Goal: Task Accomplishment & Management: Manage account settings

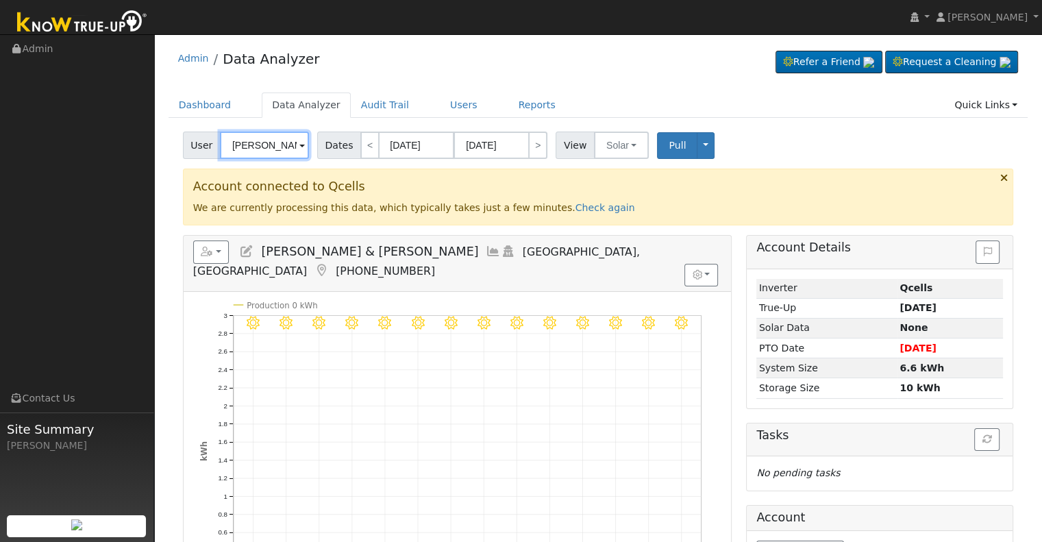
click at [253, 145] on input "[PERSON_NAME] & [PERSON_NAME]" at bounding box center [264, 145] width 89 height 27
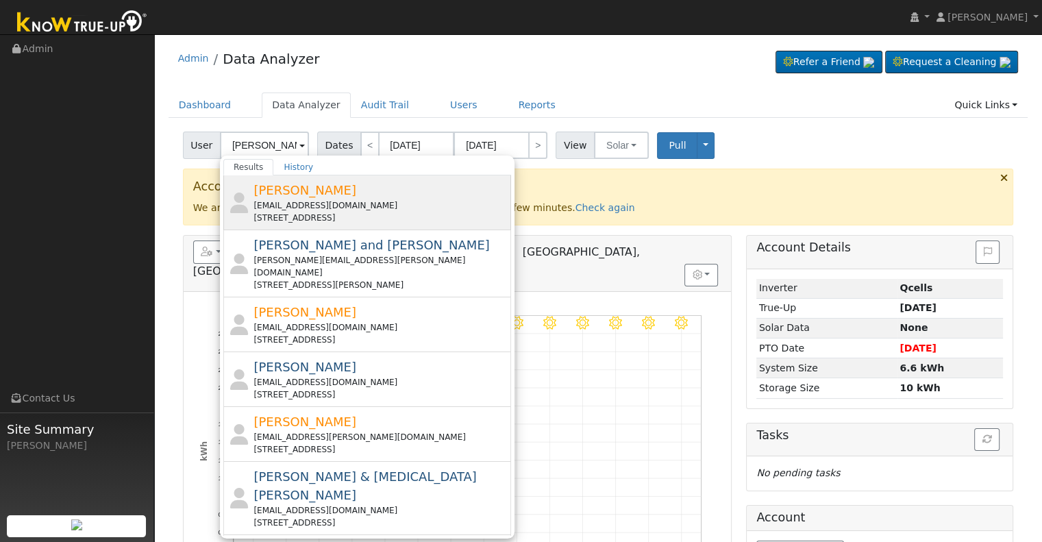
click at [329, 197] on span "[PERSON_NAME]" at bounding box center [304, 190] width 103 height 14
type input "[PERSON_NAME]"
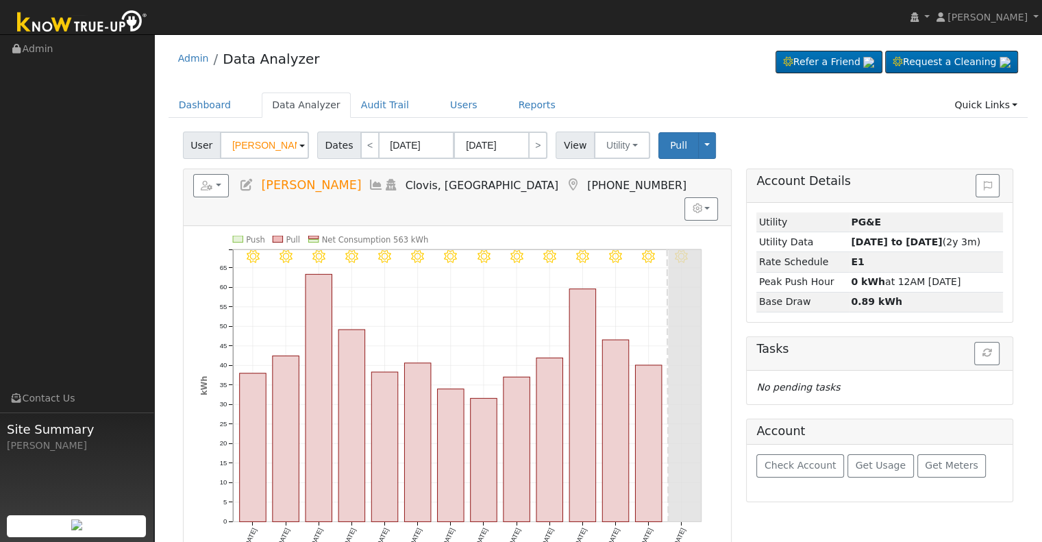
click at [249, 184] on icon at bounding box center [246, 185] width 15 height 12
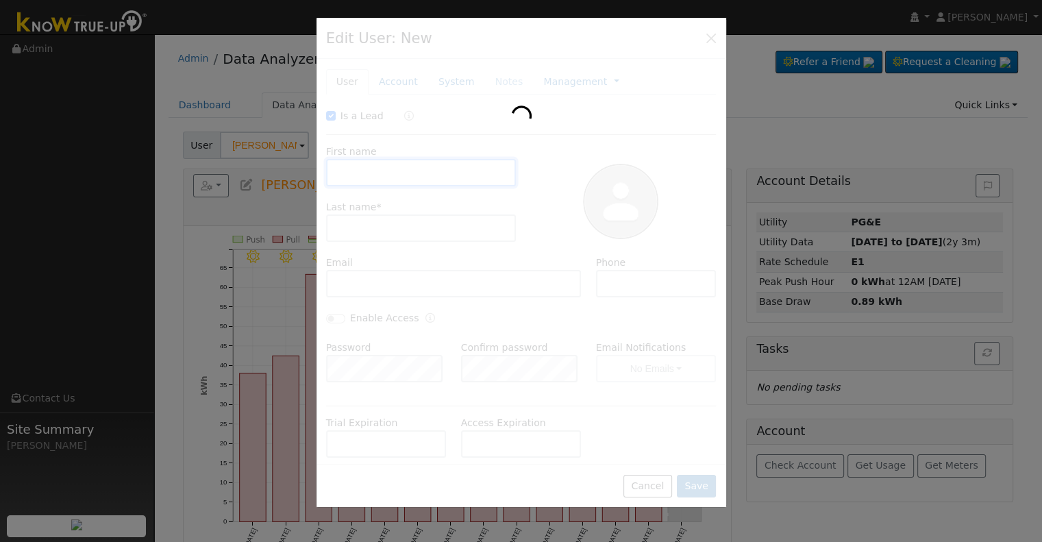
checkbox input "true"
type input "[PERSON_NAME]"
type input "[EMAIL_ADDRESS][DOMAIN_NAME]"
type input "5595799066"
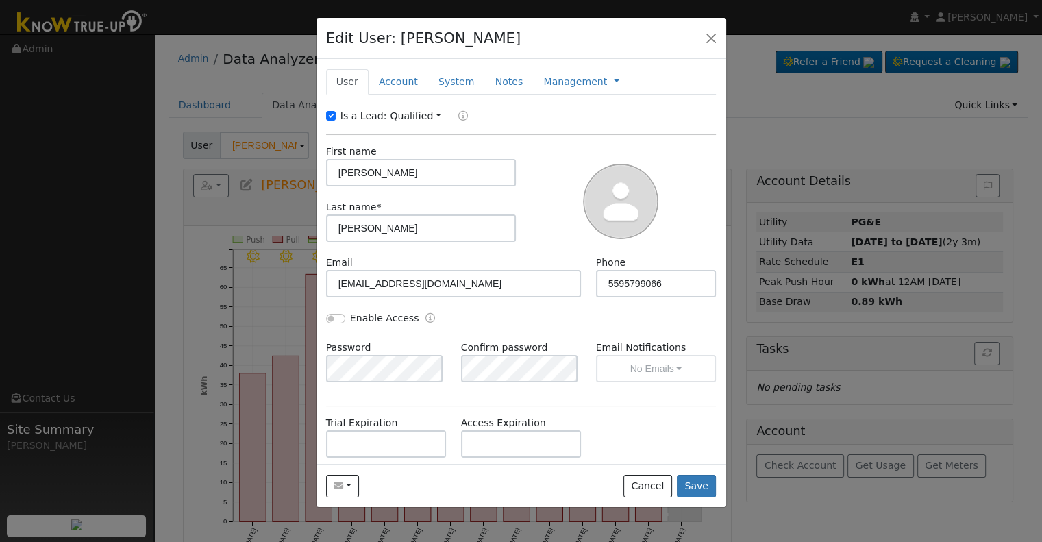
click at [338, 114] on div "Is a Lead:" at bounding box center [358, 116] width 64 height 14
click at [327, 115] on input "Is a Lead:" at bounding box center [331, 116] width 10 height 10
checkbox input "false"
drag, startPoint x: 332, startPoint y: 314, endPoint x: 334, endPoint y: 330, distance: 15.1
click at [332, 314] on input "Enable Access" at bounding box center [335, 319] width 19 height 10
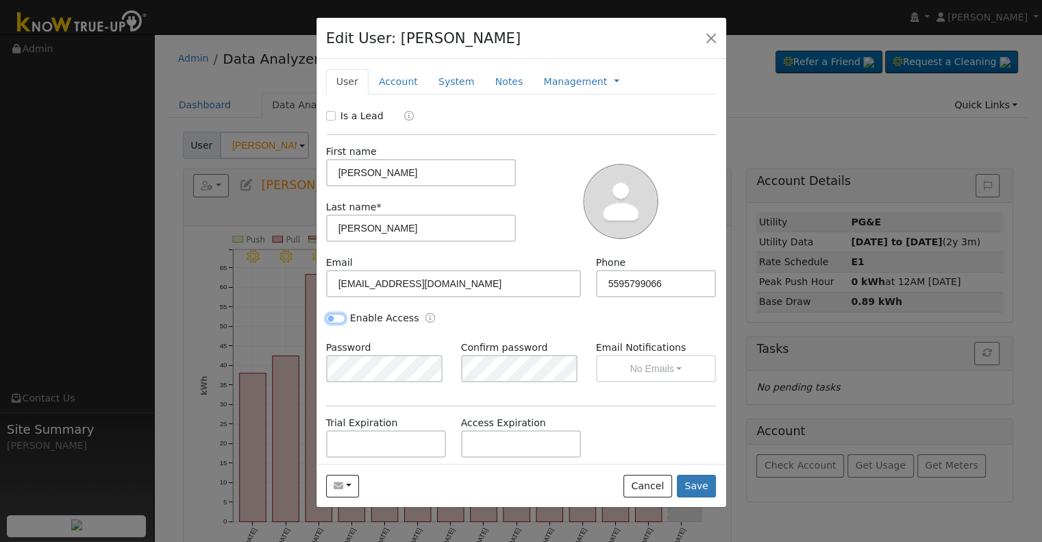
checkbox input "true"
click at [660, 361] on button "No Emails" at bounding box center [656, 368] width 121 height 27
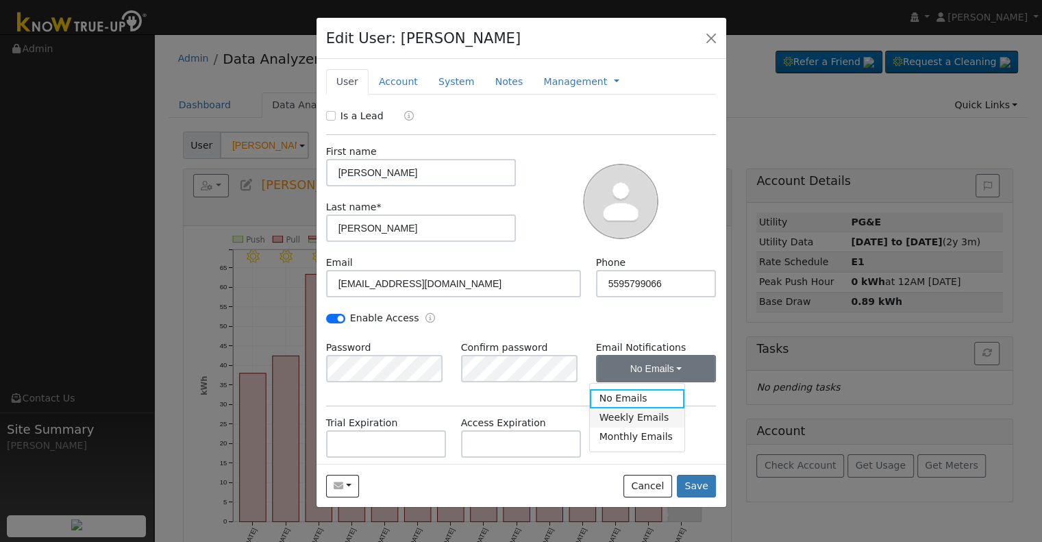
click at [646, 422] on link "Weekly Emails" at bounding box center [637, 417] width 95 height 19
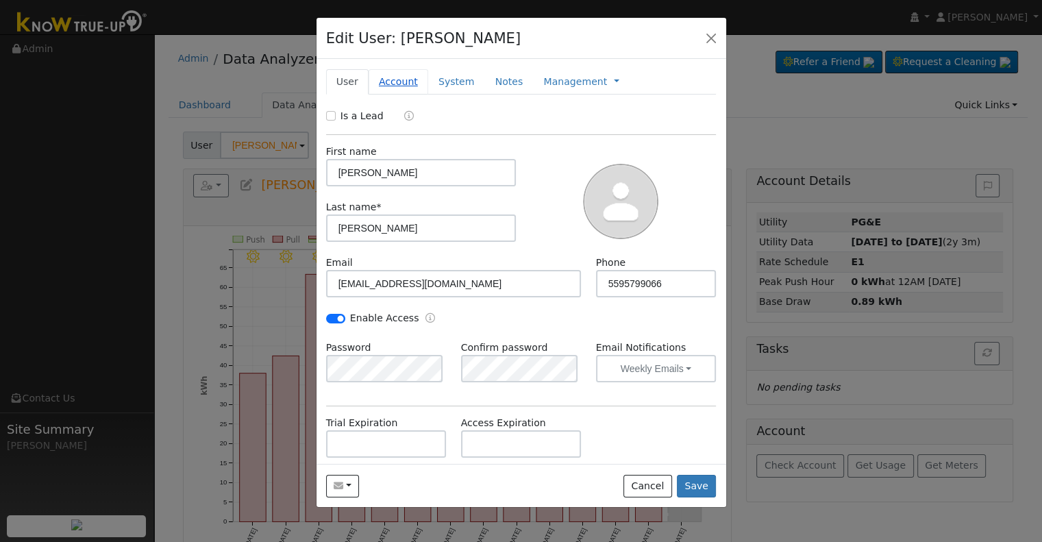
click at [386, 84] on link "Account" at bounding box center [399, 81] width 60 height 25
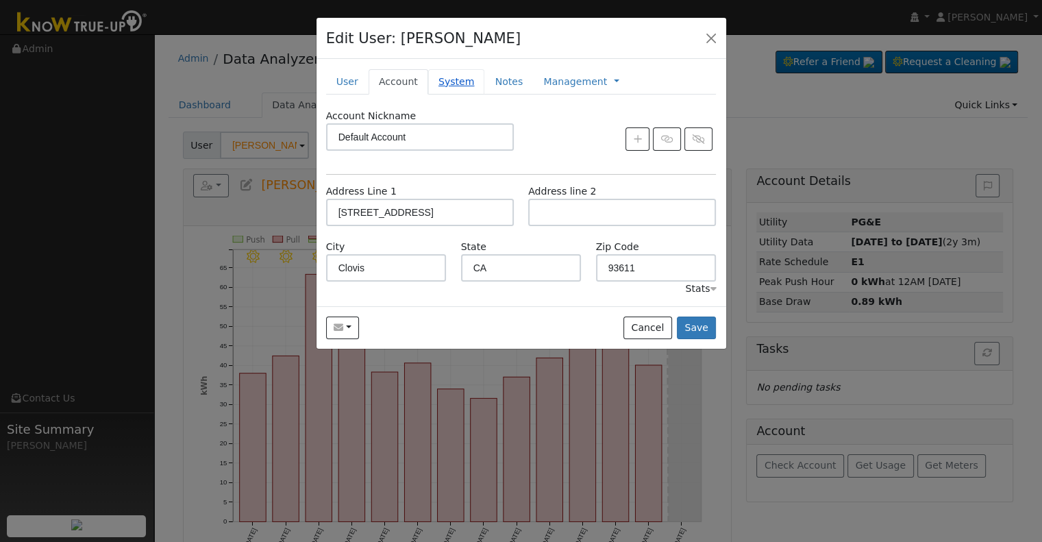
click at [452, 77] on link "System" at bounding box center [456, 81] width 57 height 25
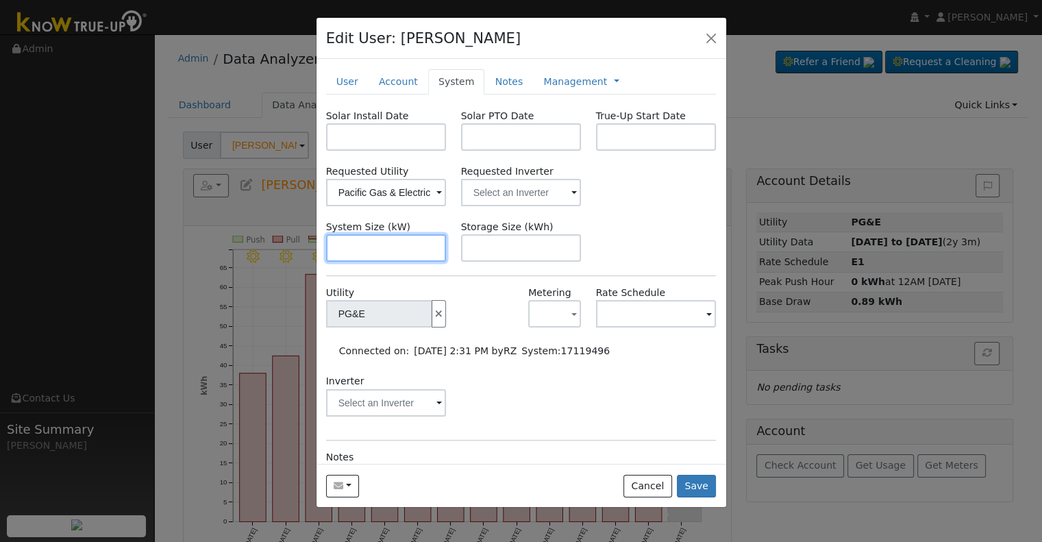
click at [384, 251] on input "text" at bounding box center [386, 247] width 121 height 27
paste input "7.480"
type input "7.5"
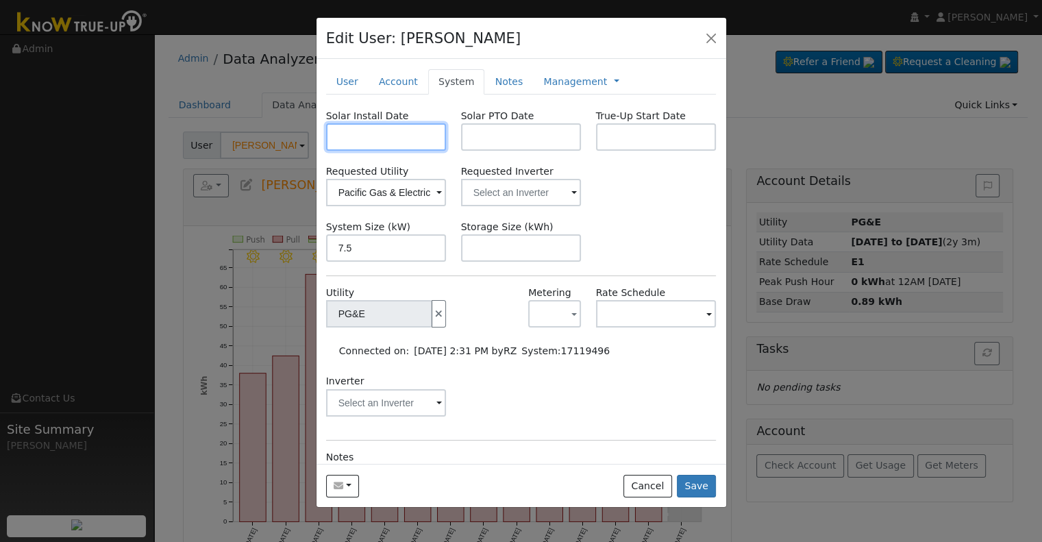
click at [352, 136] on input "text" at bounding box center [386, 136] width 121 height 27
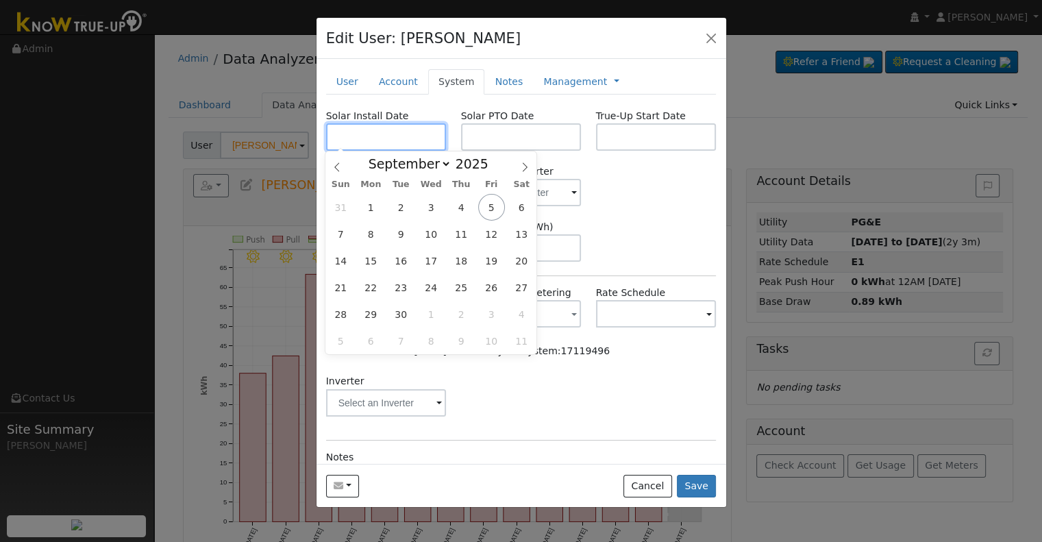
paste input "[DATE]"
type input "[DATE]"
select select "7"
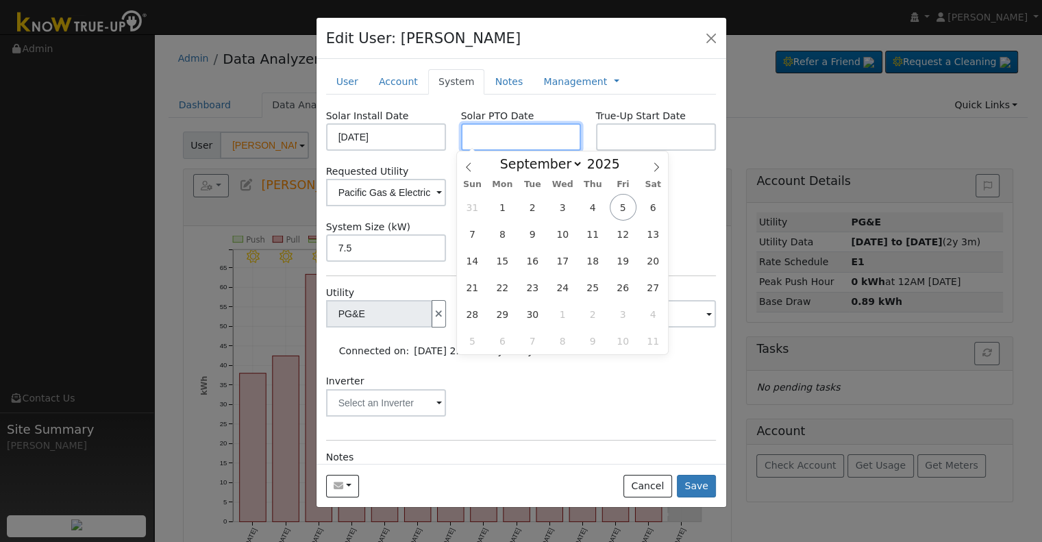
click at [508, 136] on input "text" at bounding box center [521, 136] width 121 height 27
paste input "[DATE]"
type input "[DATE]"
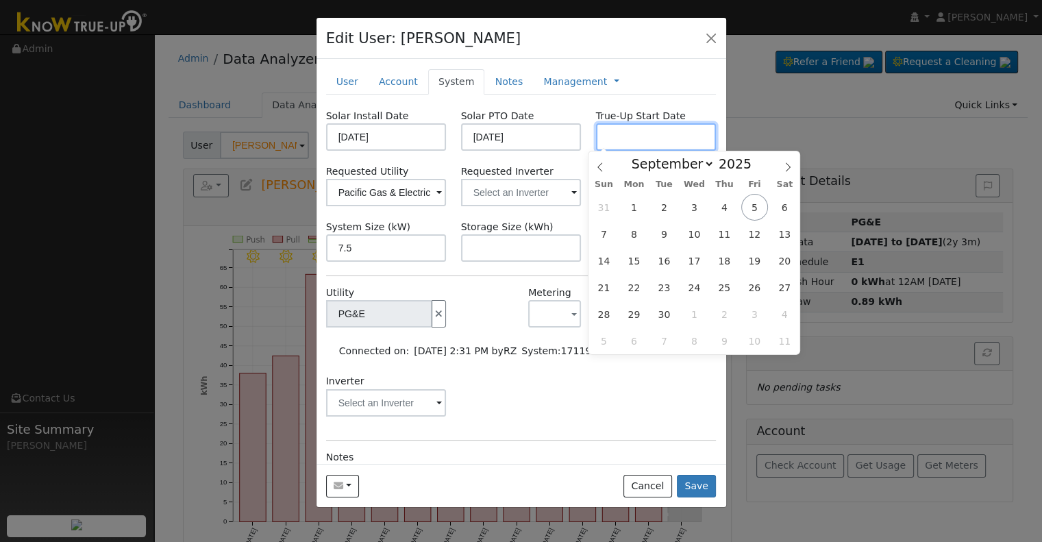
click at [667, 134] on input "text" at bounding box center [656, 136] width 121 height 27
paste input "[DATE]"
type input "[DATE]"
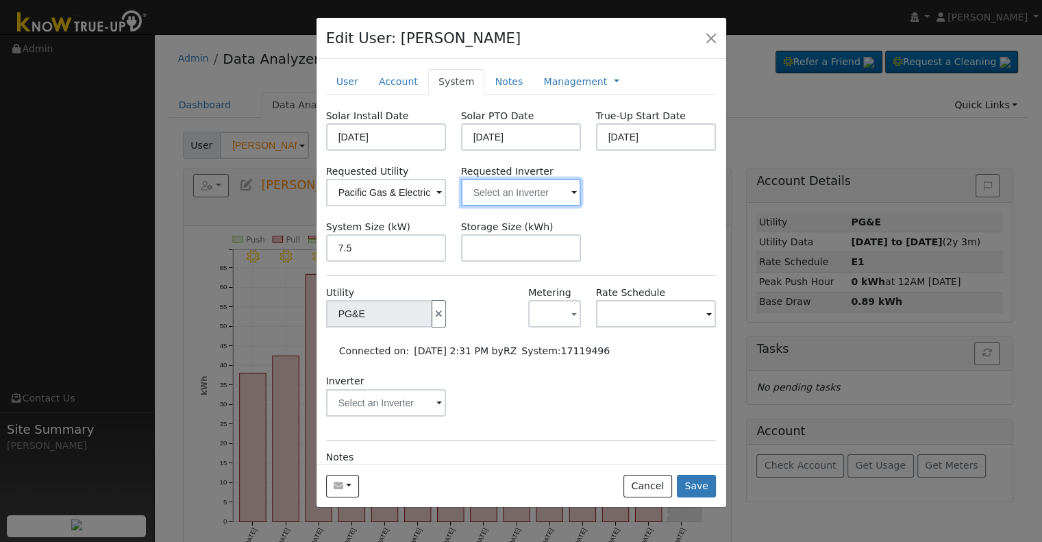
click at [517, 195] on input "text" at bounding box center [521, 192] width 121 height 27
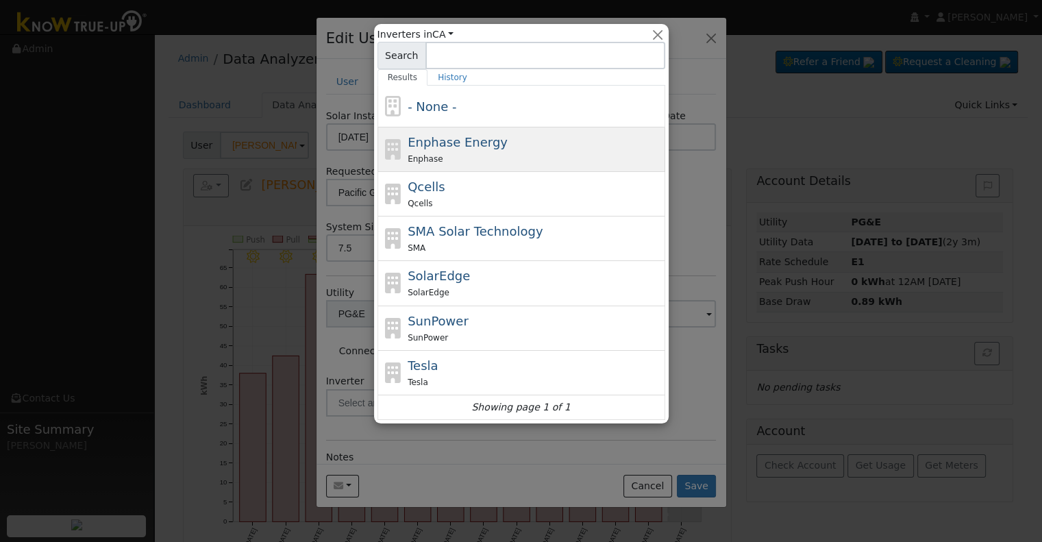
click at [517, 142] on div "Enphase Energy Enphase" at bounding box center [535, 149] width 254 height 33
type input "Enphase Energy"
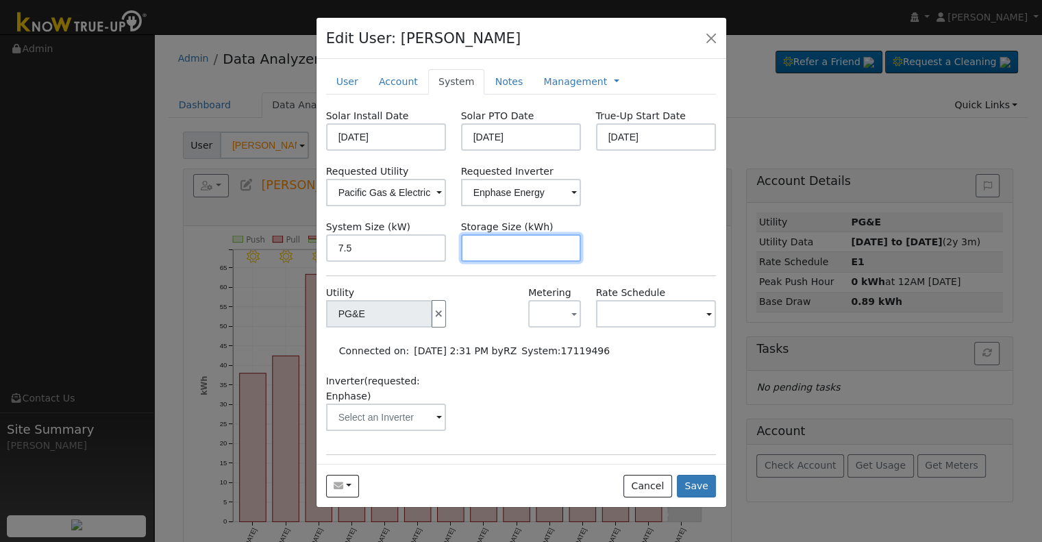
click at [517, 253] on input "text" at bounding box center [521, 247] width 121 height 27
paste input "15.00"
type input "15"
click at [614, 81] on link at bounding box center [616, 82] width 5 height 14
click at [628, 125] on link "Billing" at bounding box center [662, 125] width 95 height 19
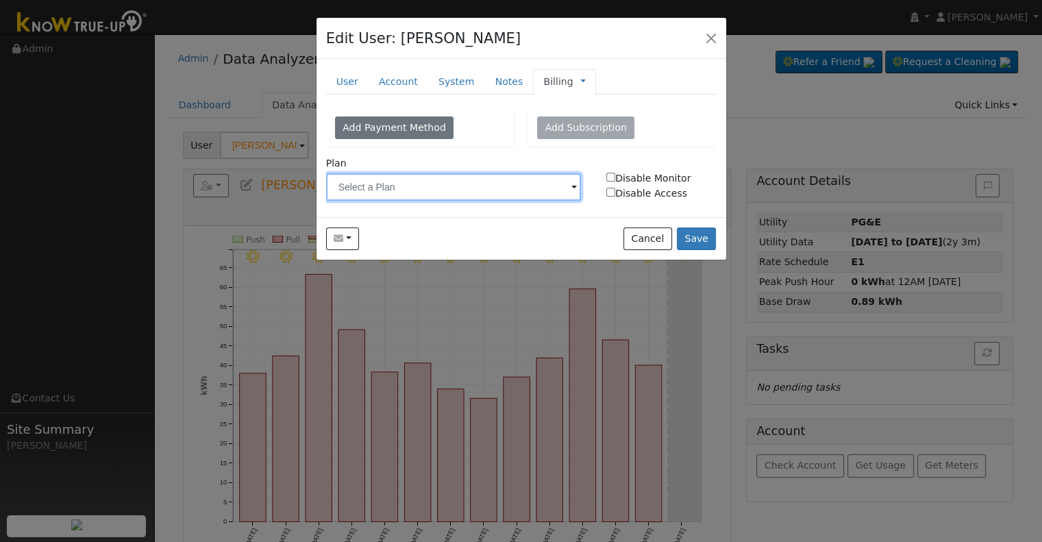
click at [455, 183] on input "text" at bounding box center [454, 186] width 256 height 27
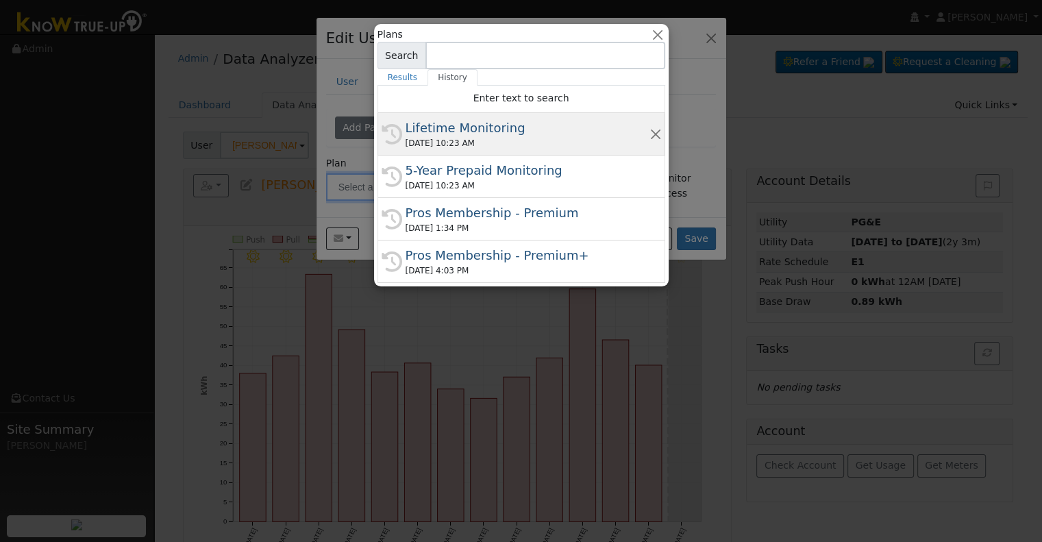
click at [471, 143] on div "[DATE] 10:23 AM" at bounding box center [528, 143] width 244 height 12
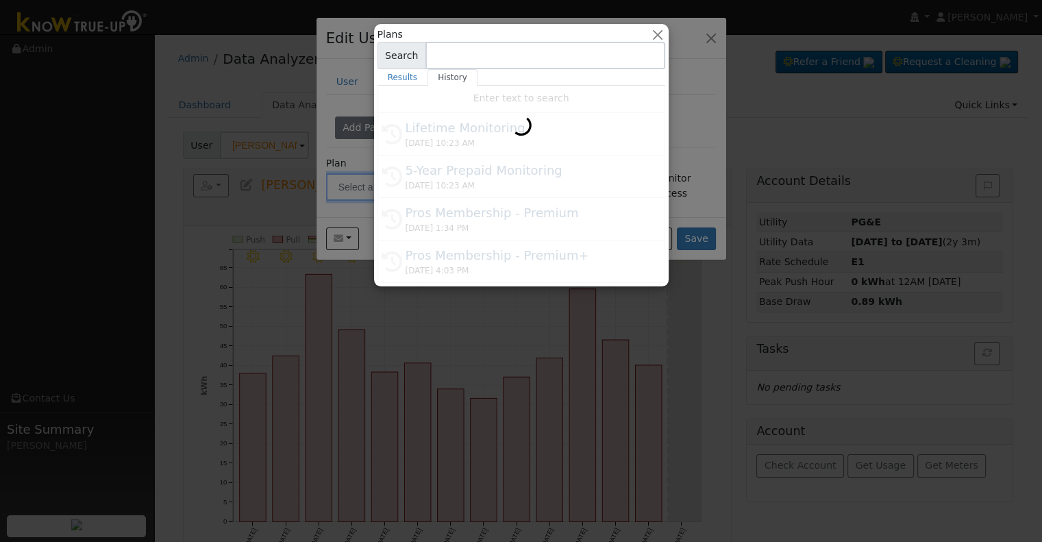
type input "Lifetime Monitoring"
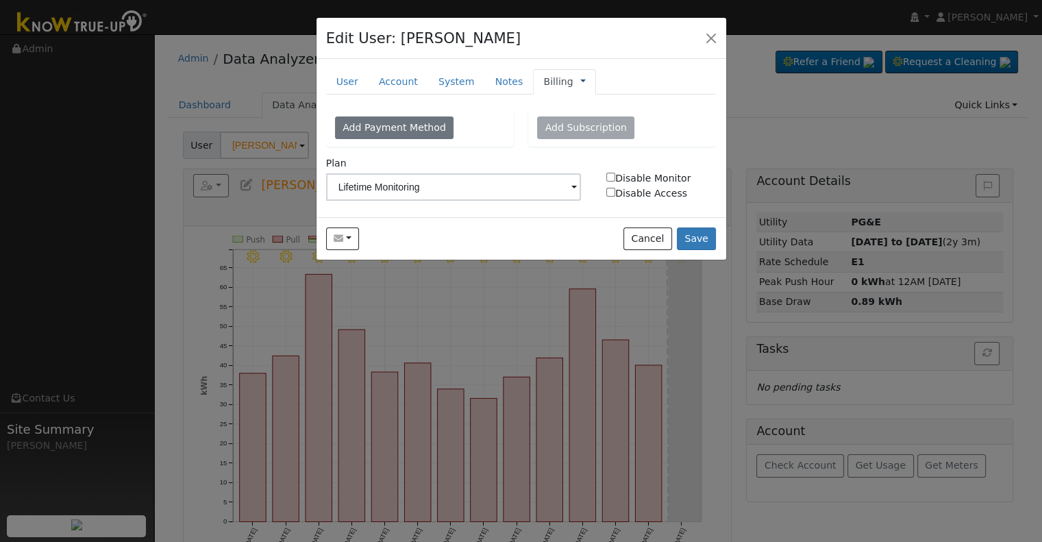
click at [580, 81] on link at bounding box center [582, 82] width 5 height 14
click at [592, 99] on link "Management" at bounding box center [628, 106] width 95 height 19
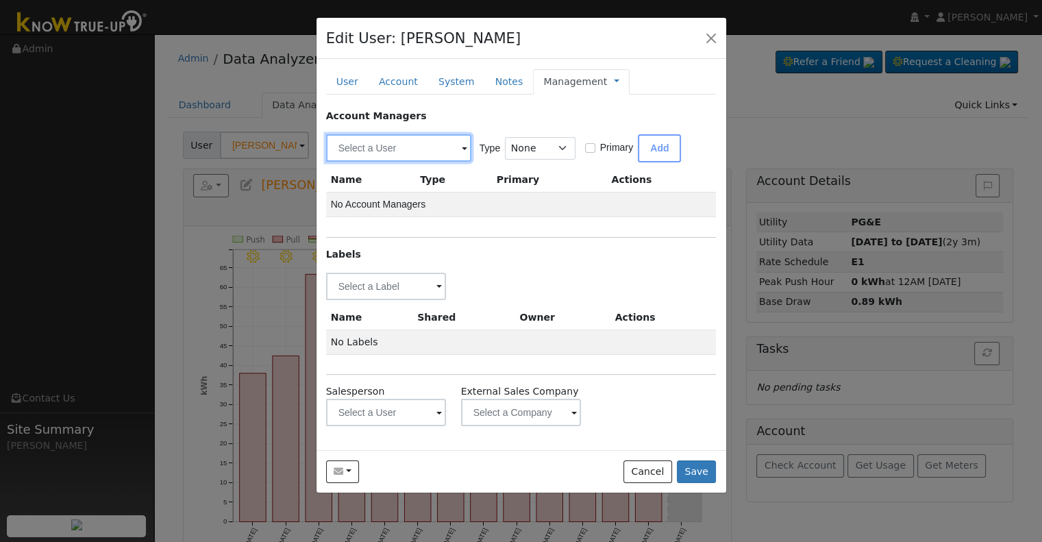
click at [388, 142] on input "text" at bounding box center [398, 147] width 145 height 27
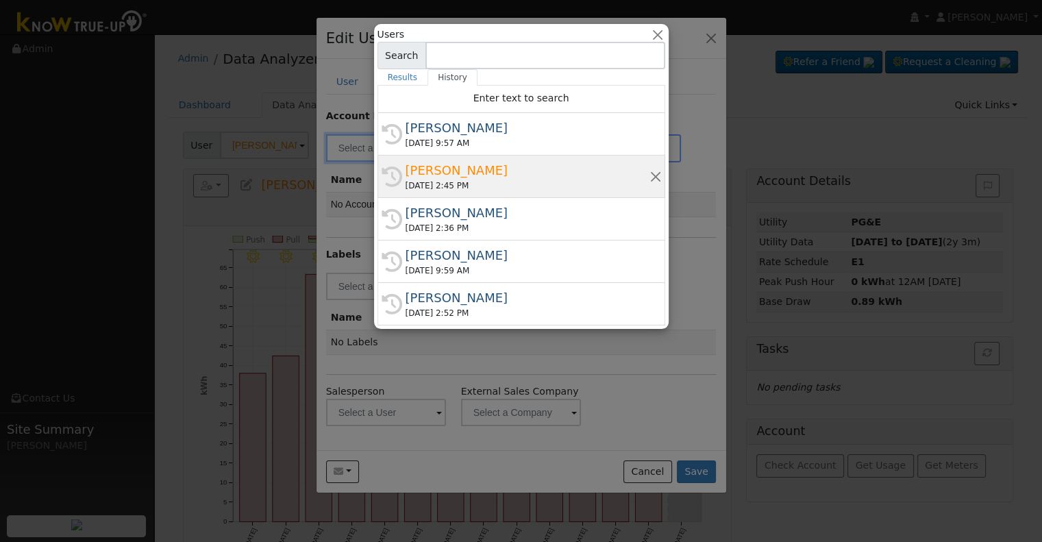
click at [467, 171] on div "[PERSON_NAME]" at bounding box center [528, 170] width 244 height 18
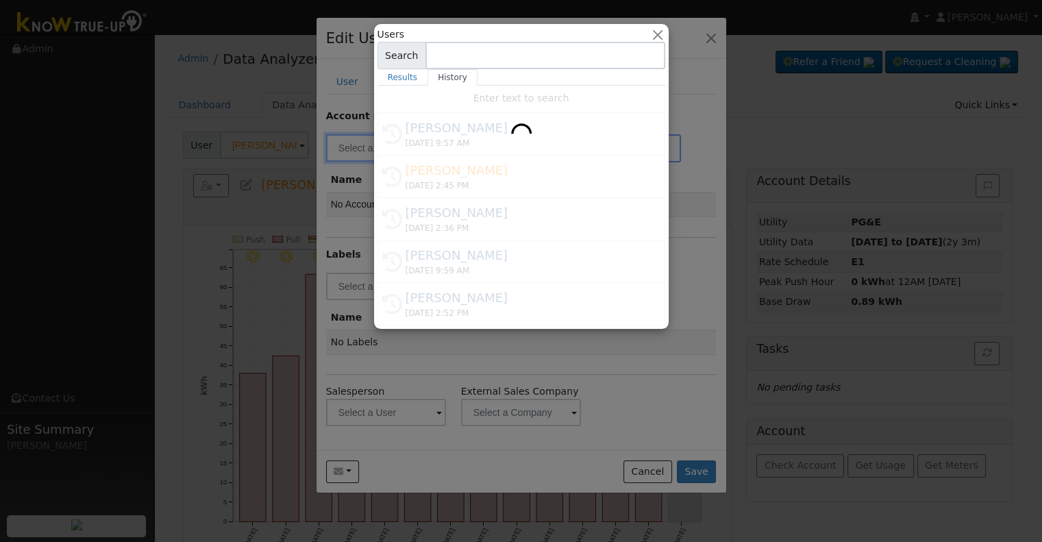
type input "[PERSON_NAME]"
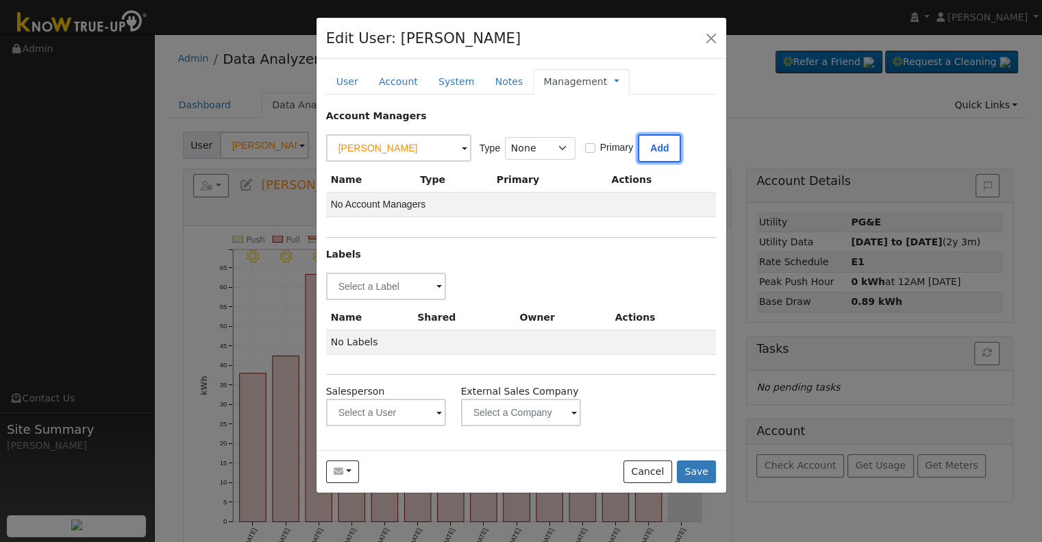
click at [662, 153] on button "Add" at bounding box center [659, 148] width 43 height 28
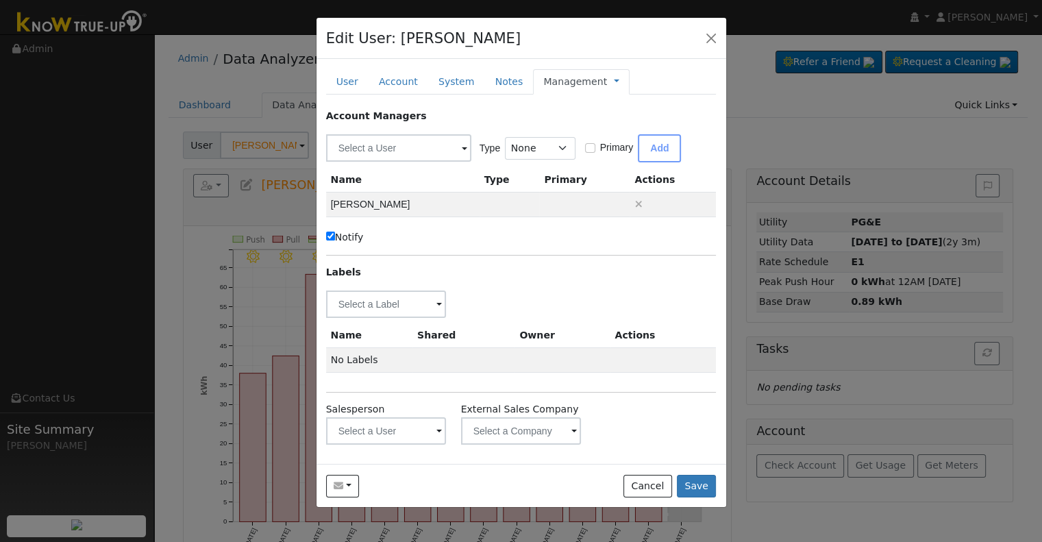
click at [344, 234] on label "Notify" at bounding box center [345, 237] width 38 height 14
click at [335, 234] on input "Notify" at bounding box center [330, 236] width 9 height 9
checkbox input "false"
click at [380, 300] on input "text" at bounding box center [386, 303] width 121 height 27
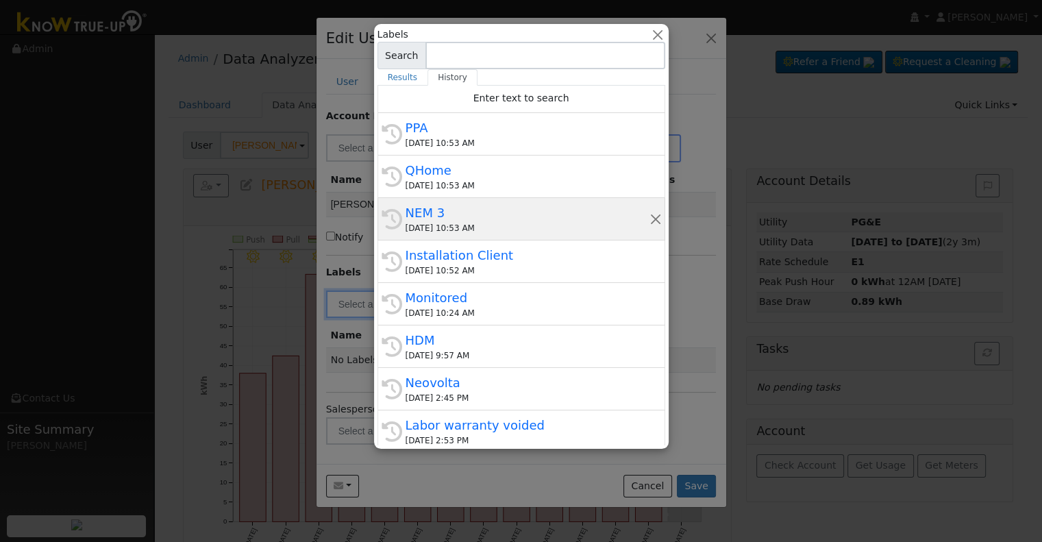
click at [491, 224] on div "[DATE] 10:53 AM" at bounding box center [528, 228] width 244 height 12
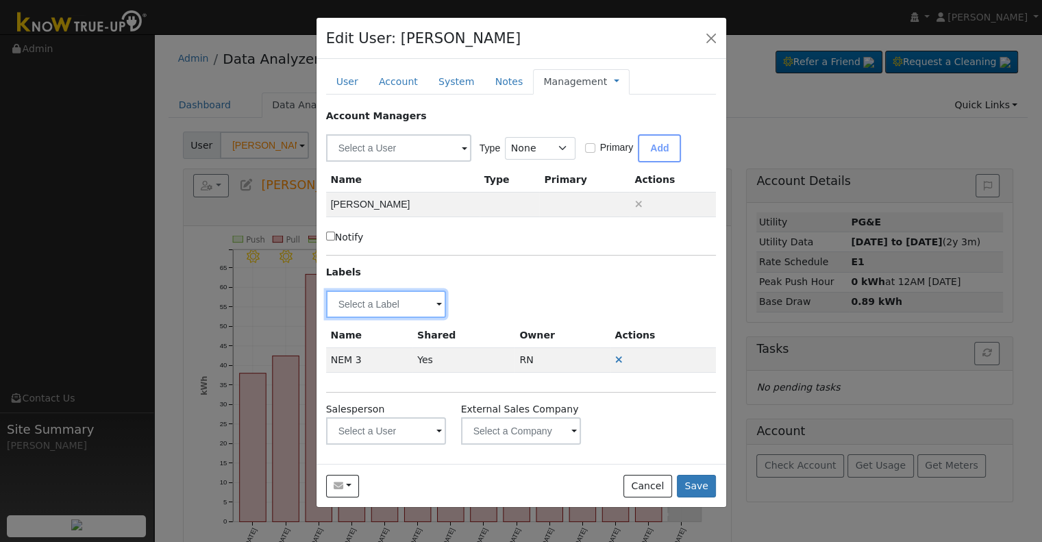
click at [371, 302] on input "text" at bounding box center [386, 303] width 121 height 27
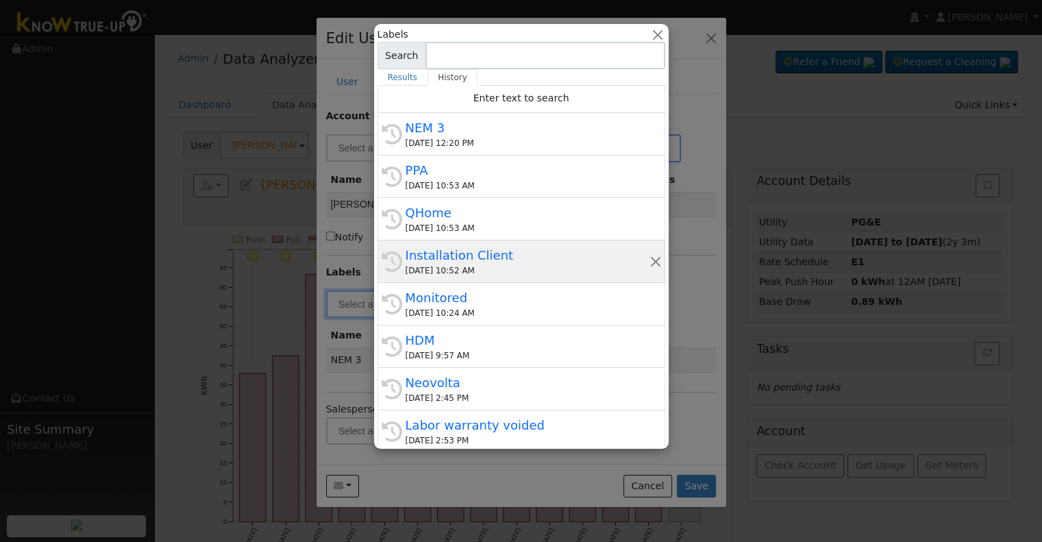
click at [518, 264] on div "[DATE] 10:52 AM" at bounding box center [528, 270] width 244 height 12
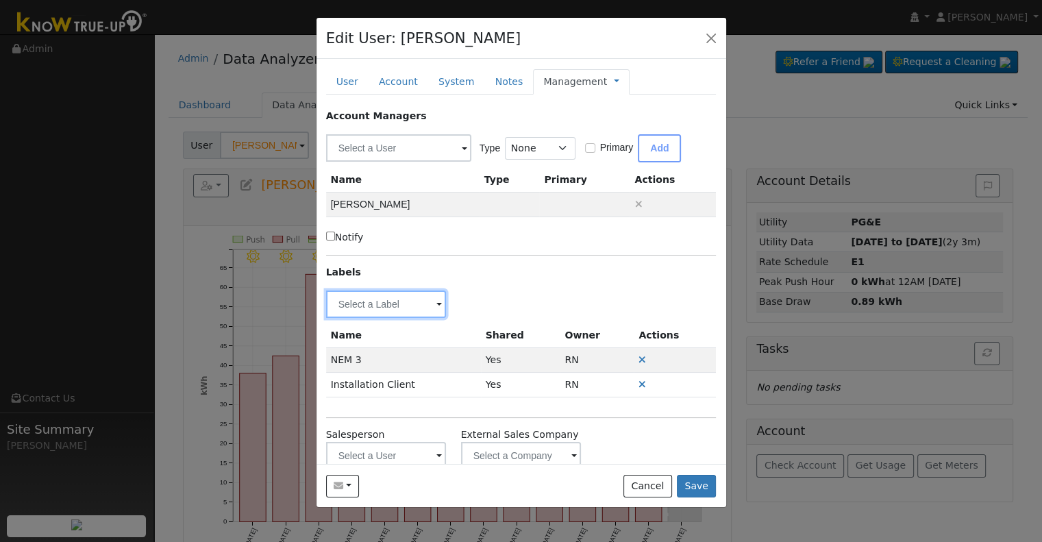
click at [375, 301] on input "text" at bounding box center [386, 303] width 121 height 27
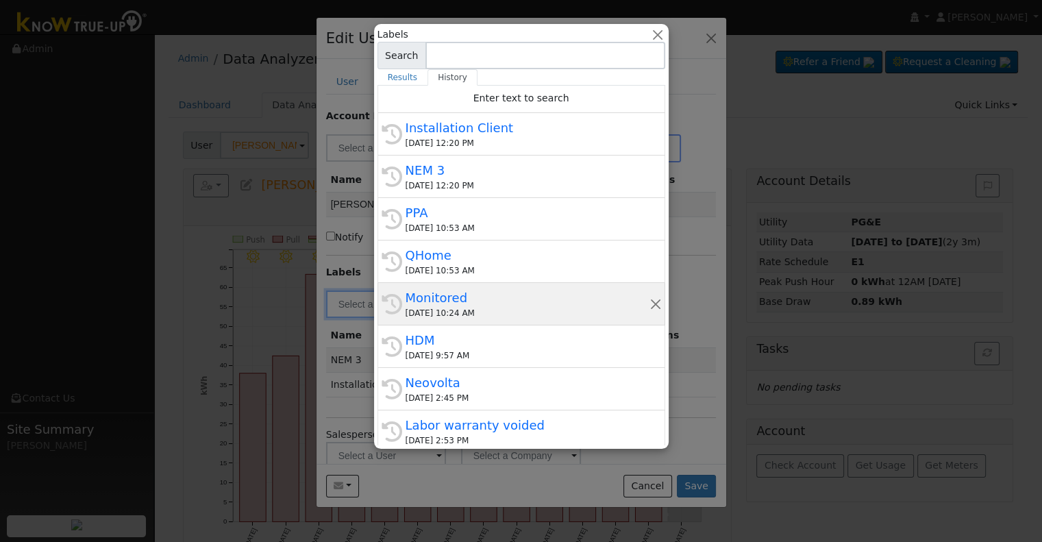
click at [511, 297] on div "Monitored" at bounding box center [528, 297] width 244 height 18
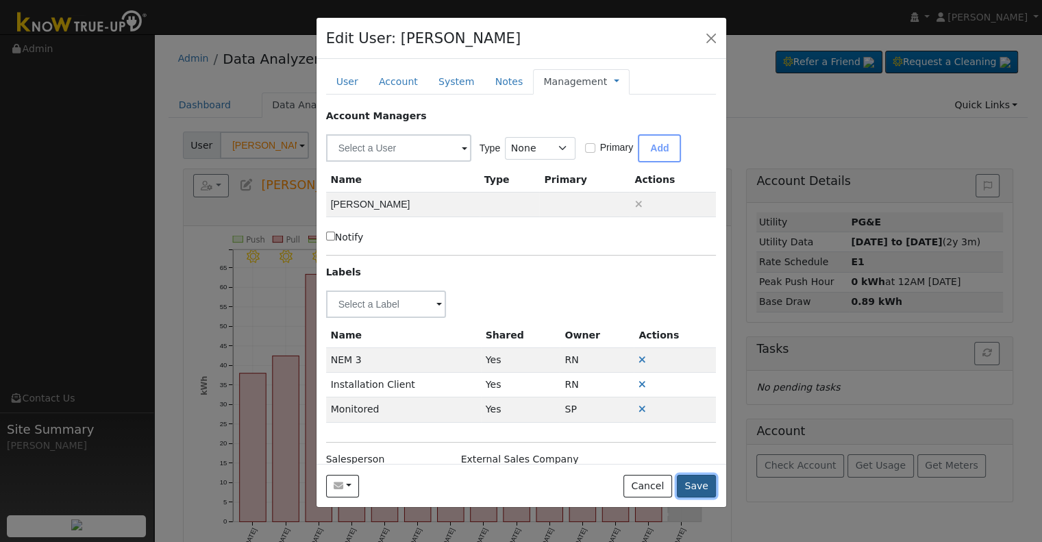
click at [697, 484] on button "Save" at bounding box center [697, 486] width 40 height 23
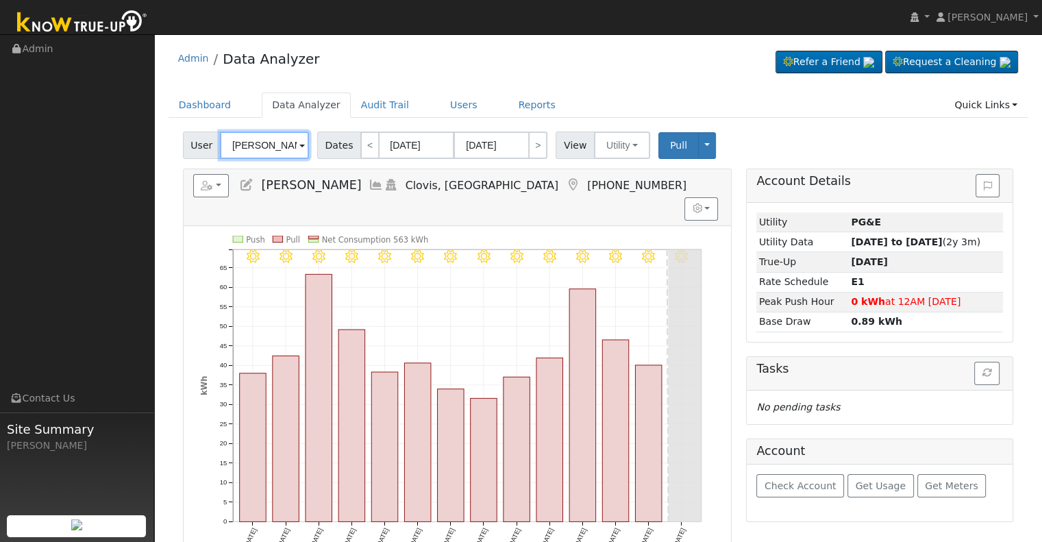
click at [260, 145] on input "[PERSON_NAME]" at bounding box center [264, 145] width 89 height 27
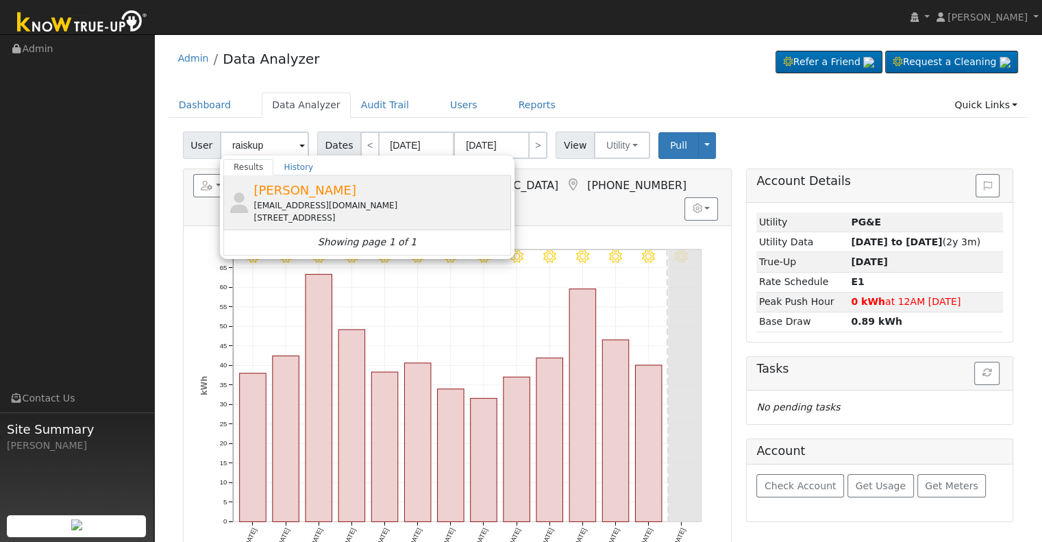
click at [323, 194] on span "[PERSON_NAME]" at bounding box center [304, 190] width 103 height 14
type input "[PERSON_NAME]"
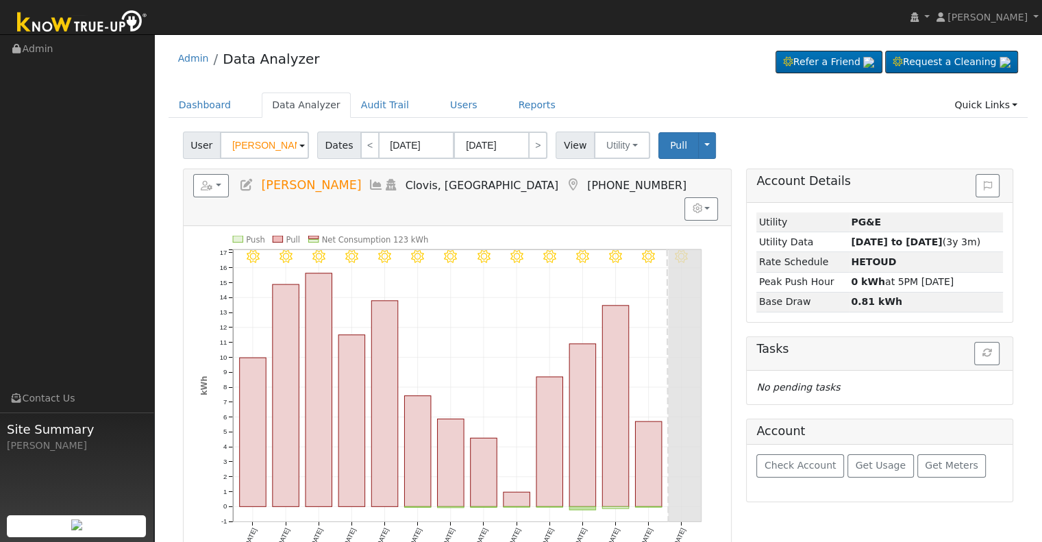
click at [252, 181] on icon at bounding box center [246, 185] width 15 height 12
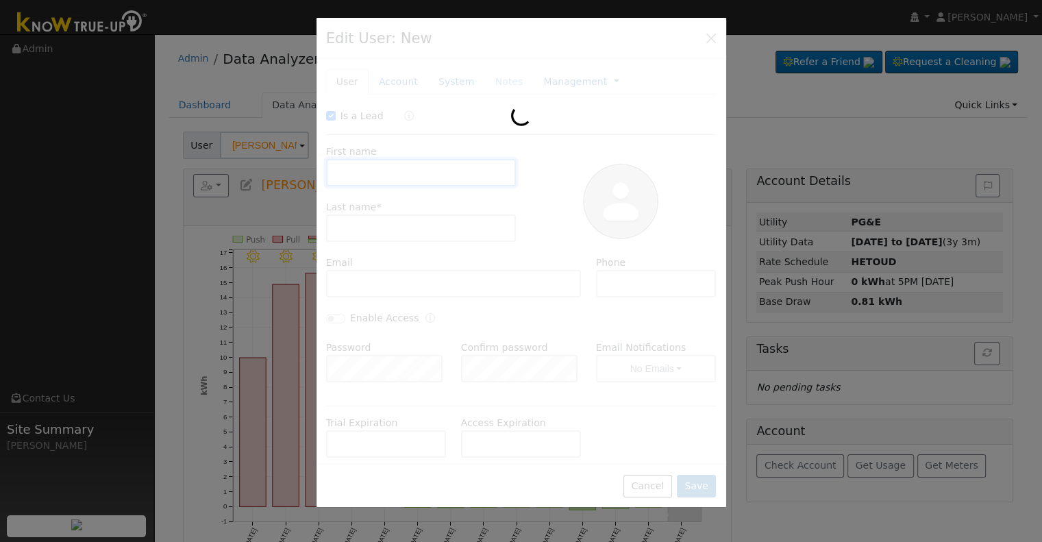
checkbox input "true"
type input "[PERSON_NAME]"
type input "Raiskup"
type input "[EMAIL_ADDRESS][DOMAIN_NAME]"
type input "[PHONE_NUMBER]"
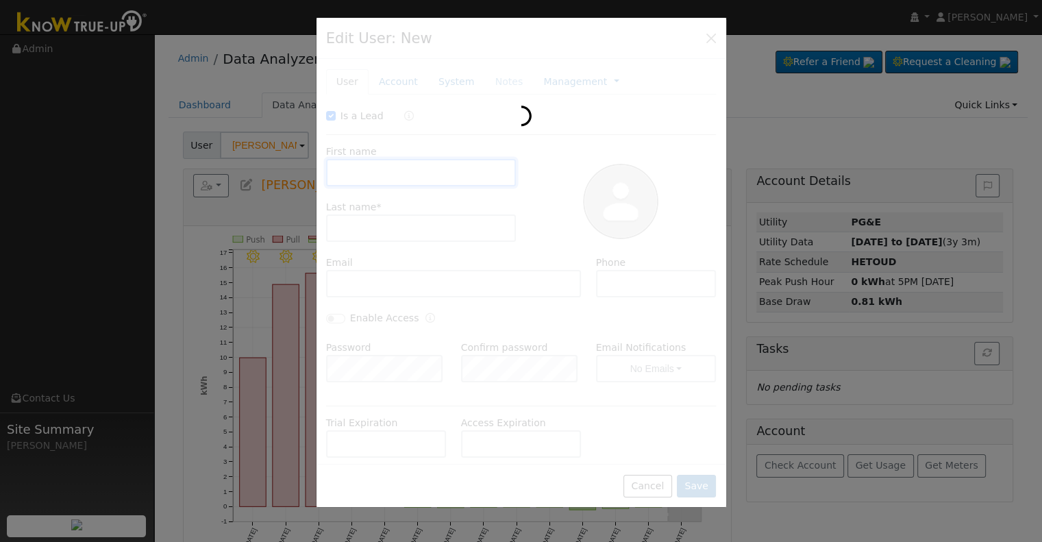
checkbox input "false"
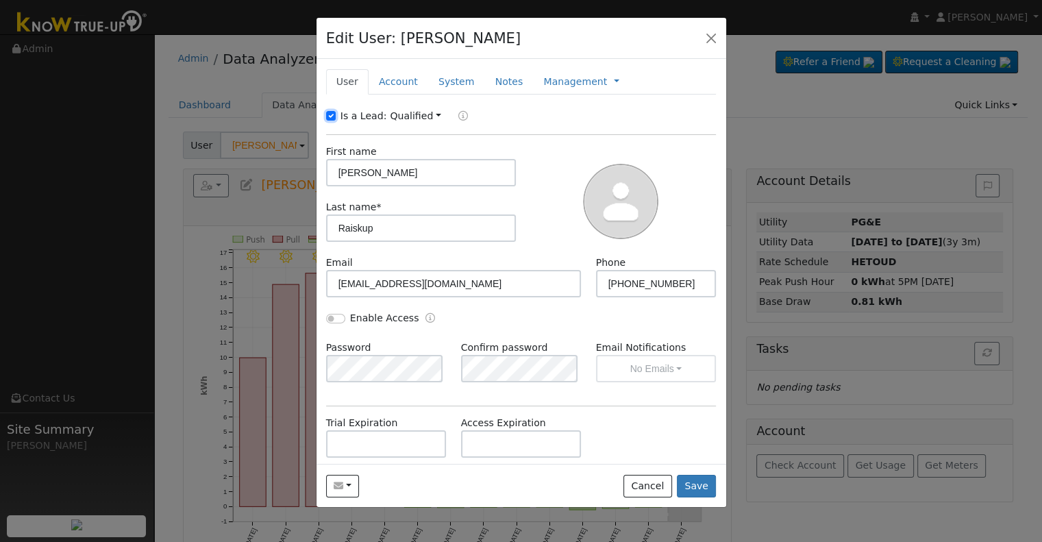
click at [332, 119] on input "Is a Lead:" at bounding box center [331, 116] width 10 height 10
checkbox input "false"
click at [334, 319] on input "Enable Access" at bounding box center [335, 319] width 19 height 10
checkbox input "true"
click at [403, 83] on link "Account" at bounding box center [399, 81] width 60 height 25
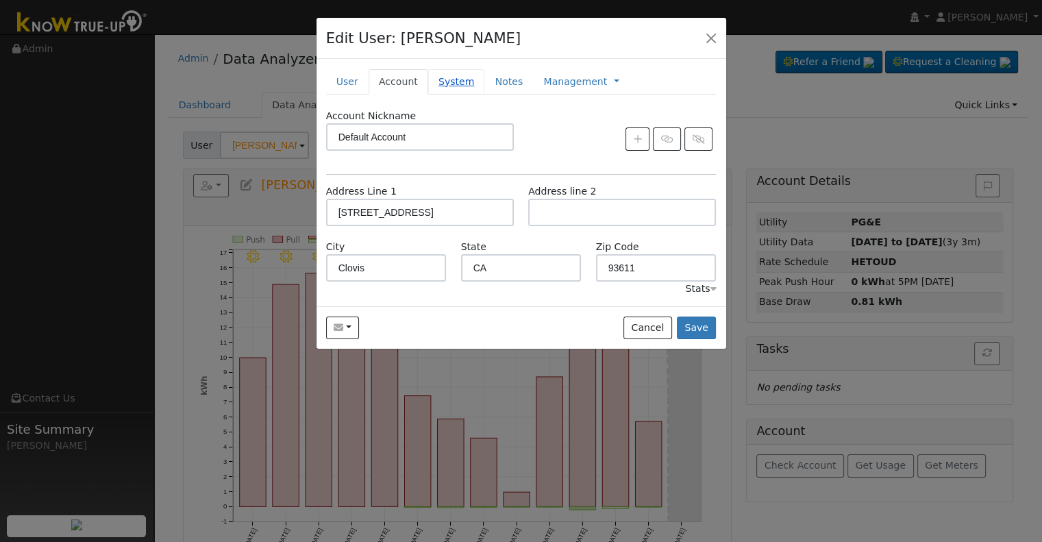
click at [454, 79] on link "System" at bounding box center [456, 81] width 57 height 25
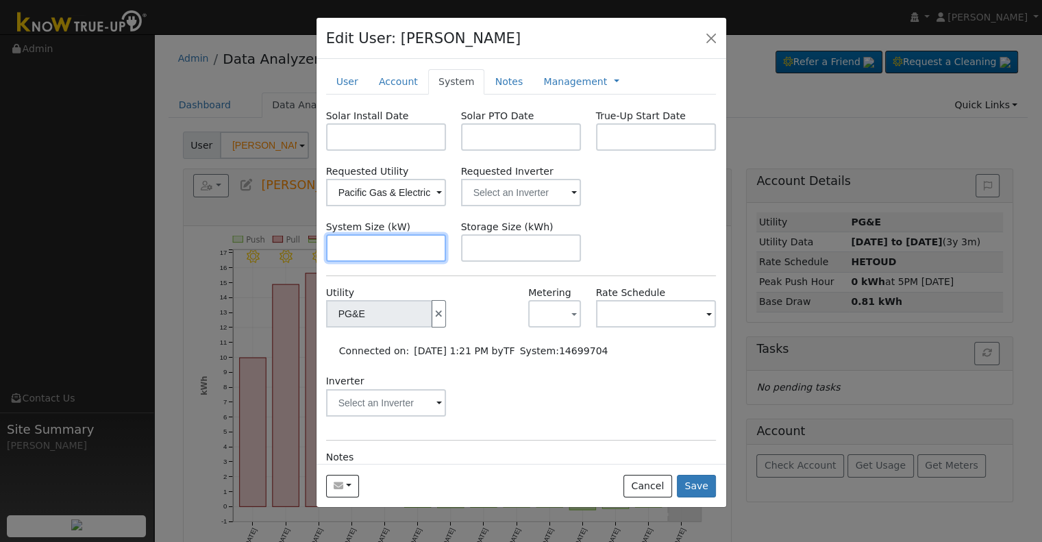
click at [384, 249] on input "text" at bounding box center [386, 247] width 121 height 27
paste input "8.800"
type input "8.8"
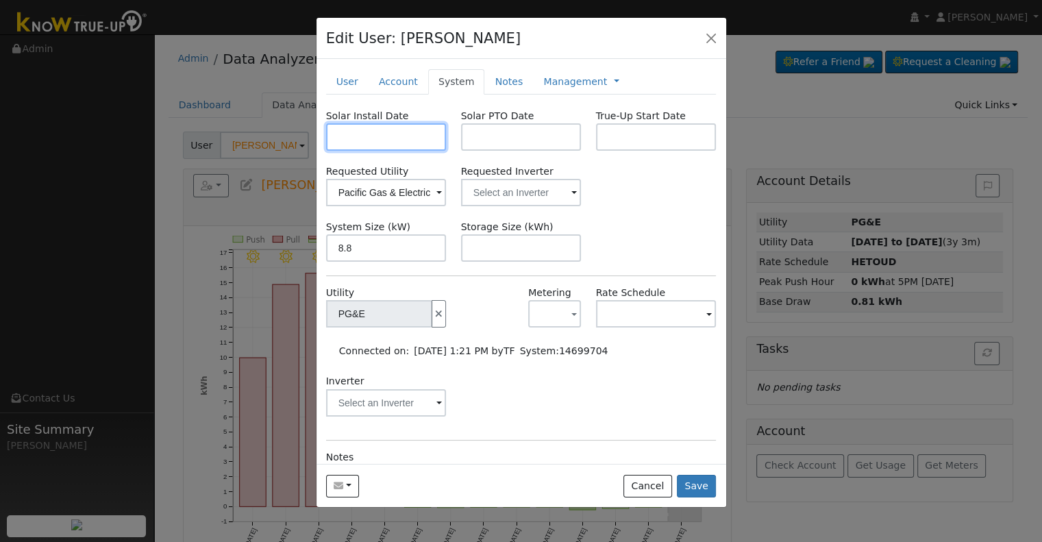
click at [378, 136] on input "text" at bounding box center [386, 136] width 121 height 27
paste input "[DATE]"
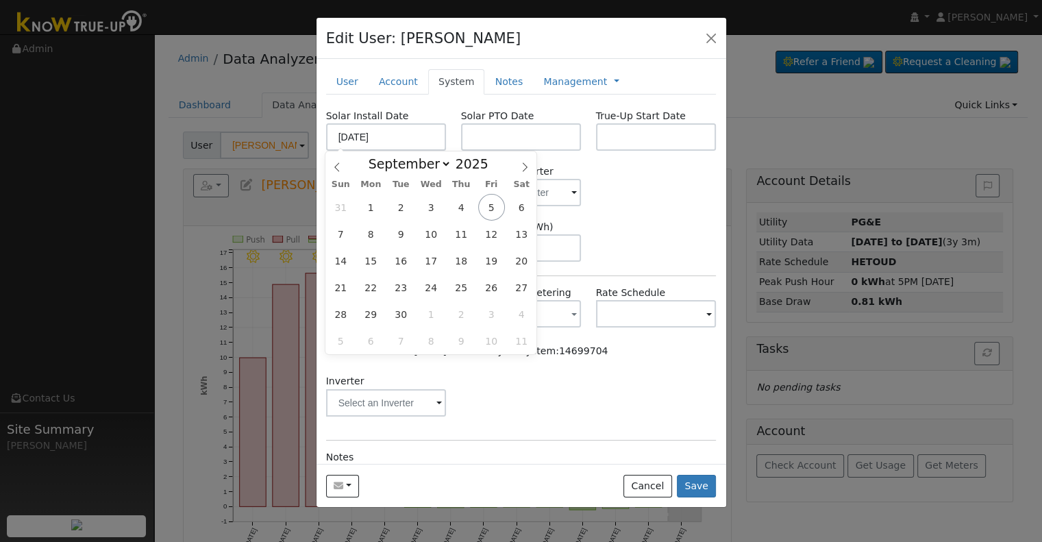
type input "[DATE]"
select select "7"
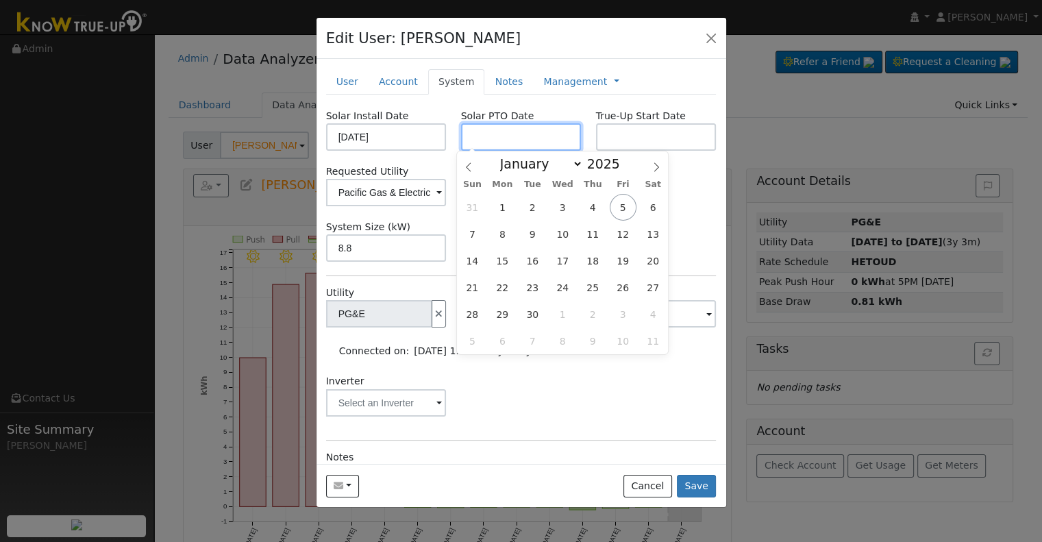
click at [485, 130] on input "text" at bounding box center [521, 136] width 121 height 27
paste input "[DATE]"
type input "[DATE]"
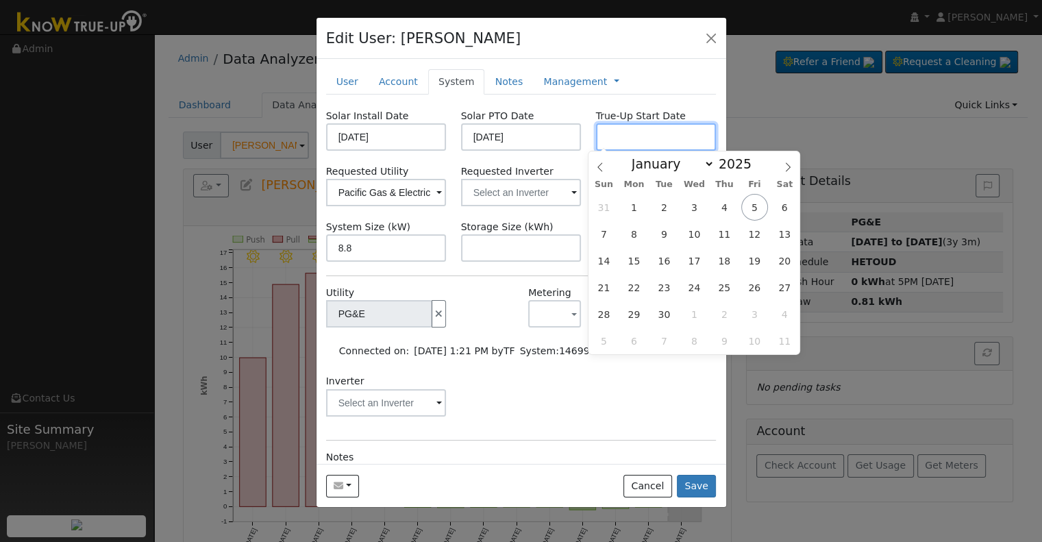
click at [627, 136] on input "text" at bounding box center [656, 136] width 121 height 27
paste input "[DATE]"
type input "[DATE]"
click at [541, 189] on input "text" at bounding box center [521, 192] width 121 height 27
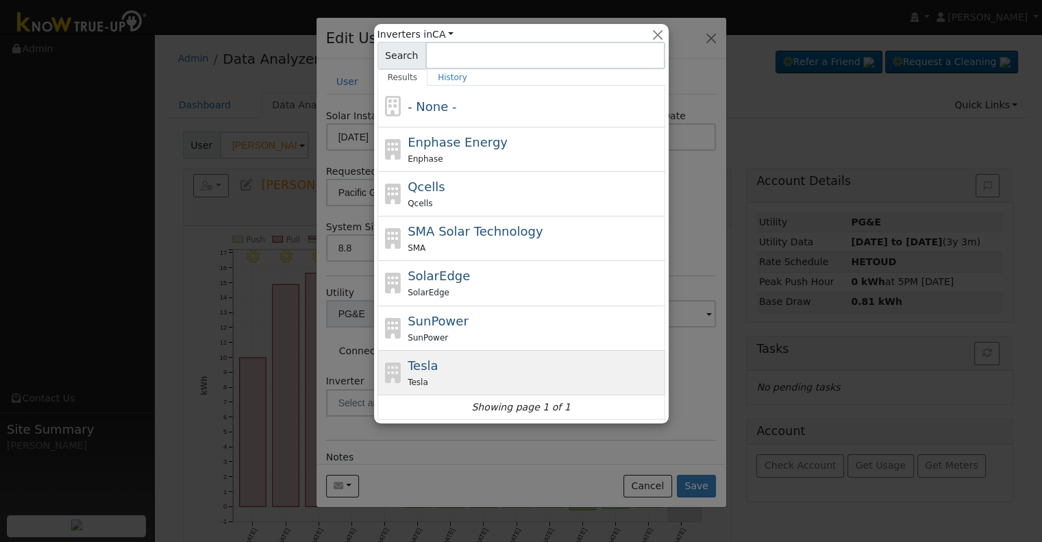
click at [456, 366] on div "Tesla Tesla" at bounding box center [535, 372] width 254 height 33
type input "Tesla"
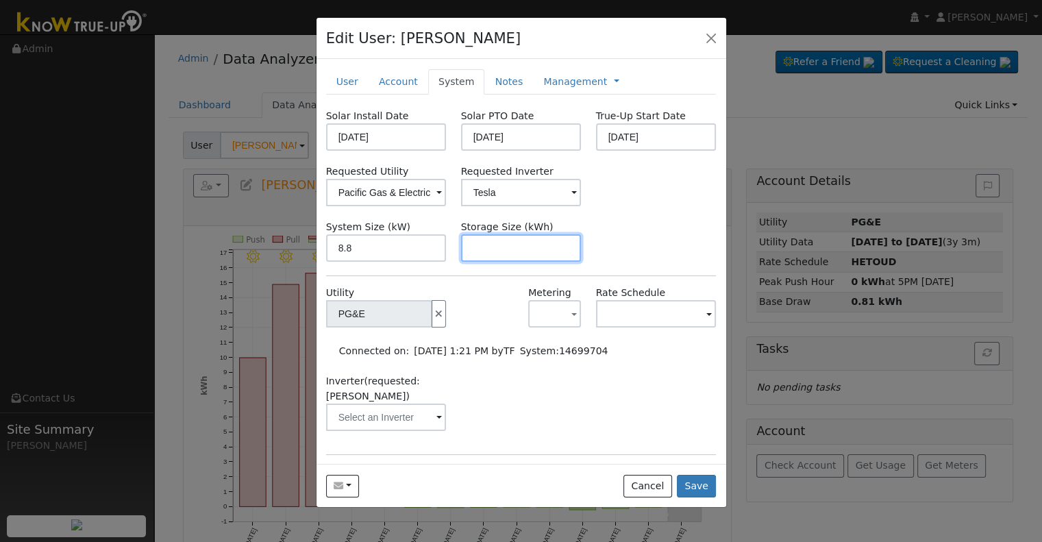
click at [541, 238] on input "text" at bounding box center [521, 247] width 121 height 27
paste input "13.50"
type input "13.5"
click at [563, 82] on link "Management" at bounding box center [575, 82] width 64 height 14
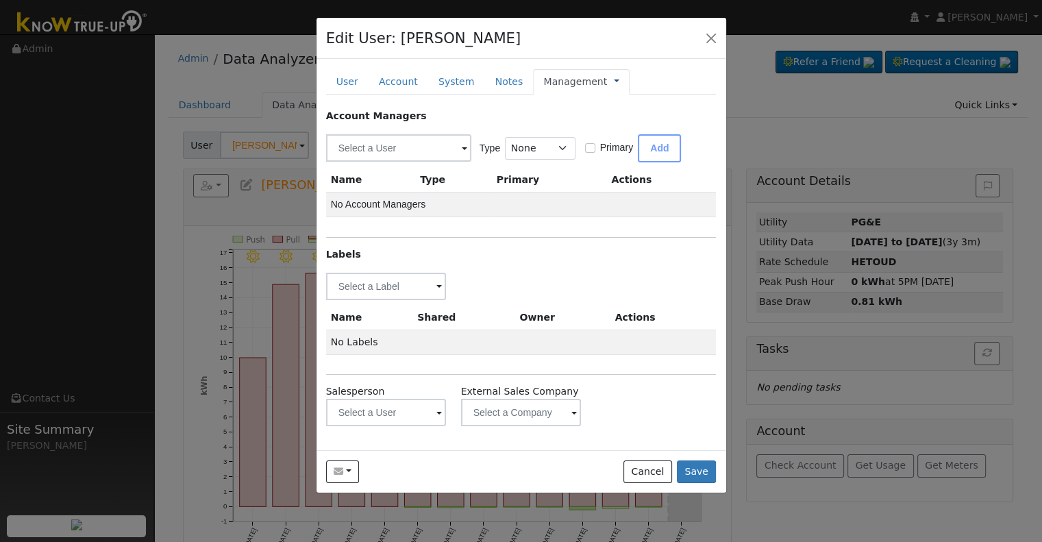
click at [614, 83] on link at bounding box center [616, 82] width 5 height 14
click at [615, 123] on link "Billing" at bounding box center [662, 125] width 95 height 19
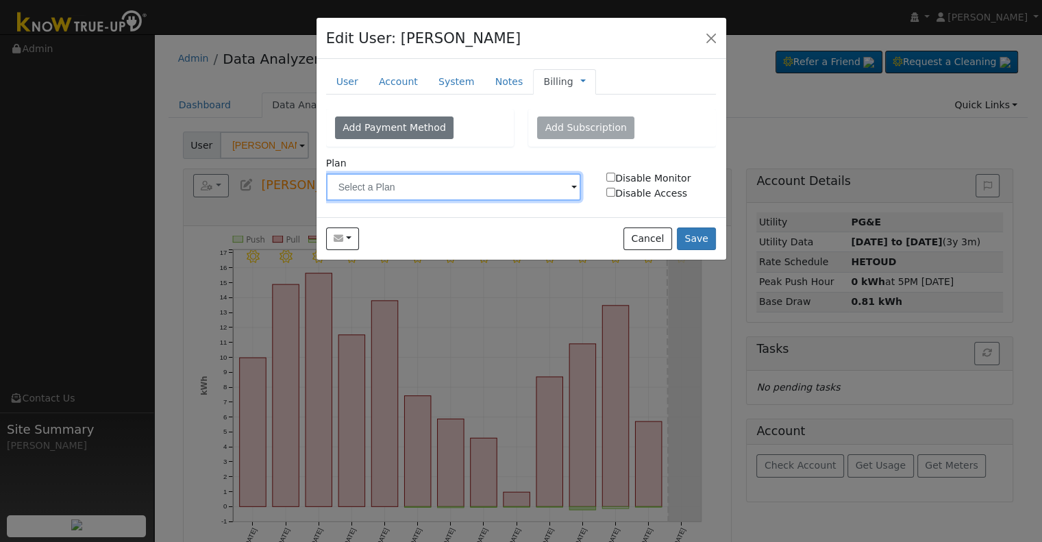
click at [419, 183] on input "text" at bounding box center [454, 186] width 256 height 27
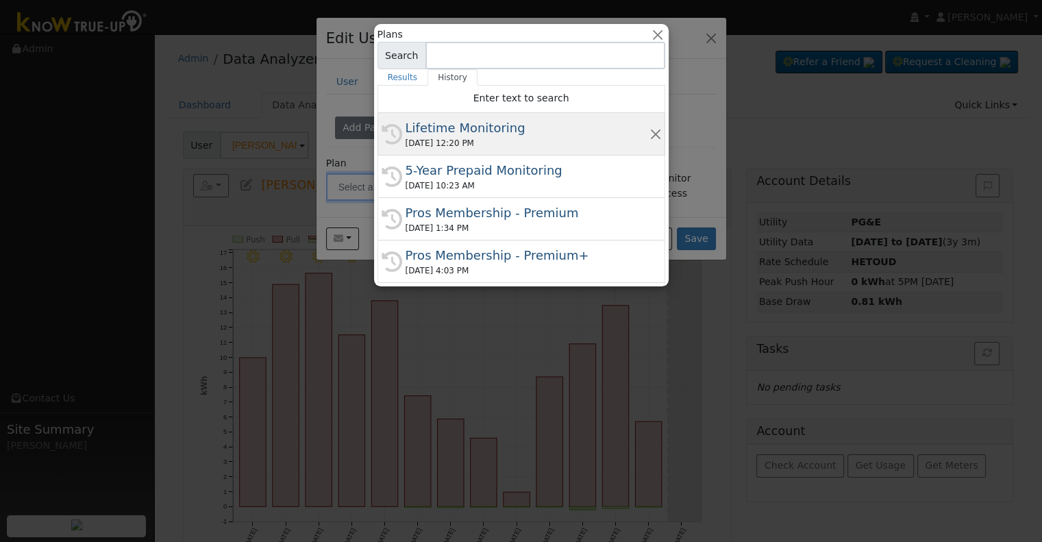
click at [457, 138] on div "[DATE] 12:20 PM" at bounding box center [528, 143] width 244 height 12
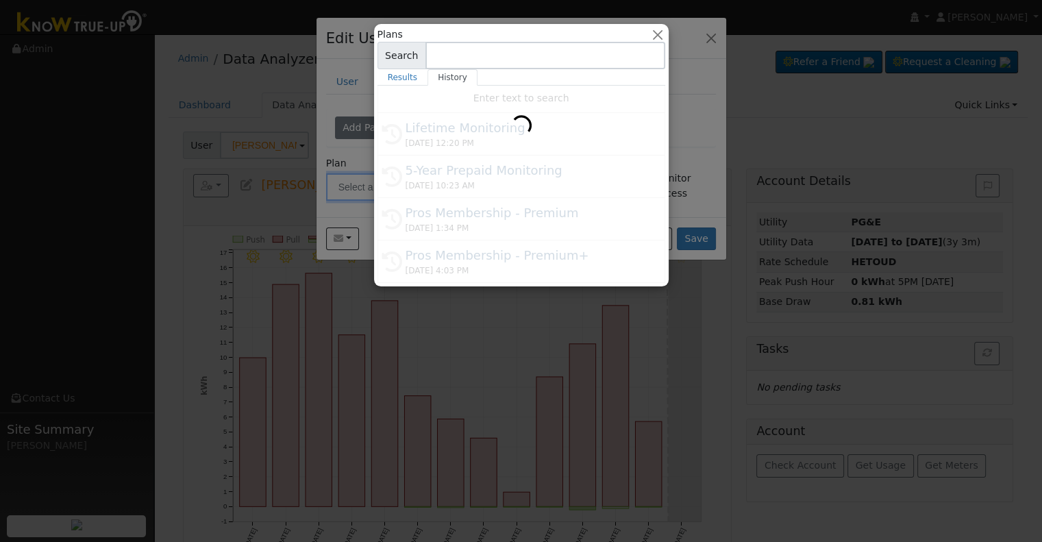
type input "Lifetime Monitoring"
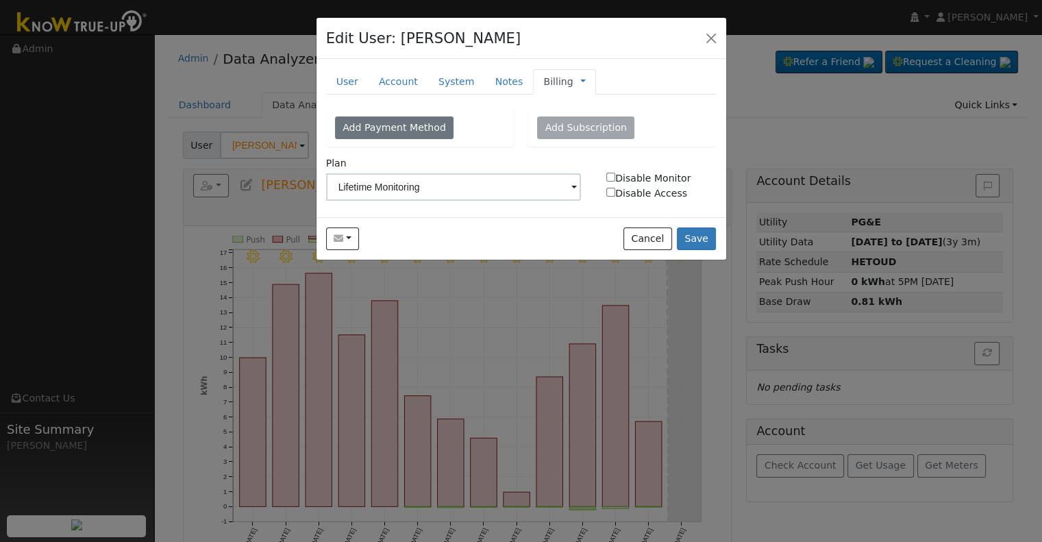
click at [580, 82] on link at bounding box center [582, 82] width 5 height 14
click at [580, 81] on link at bounding box center [582, 82] width 5 height 14
click at [580, 82] on link at bounding box center [582, 82] width 5 height 14
click at [589, 101] on link "Management" at bounding box center [628, 106] width 95 height 19
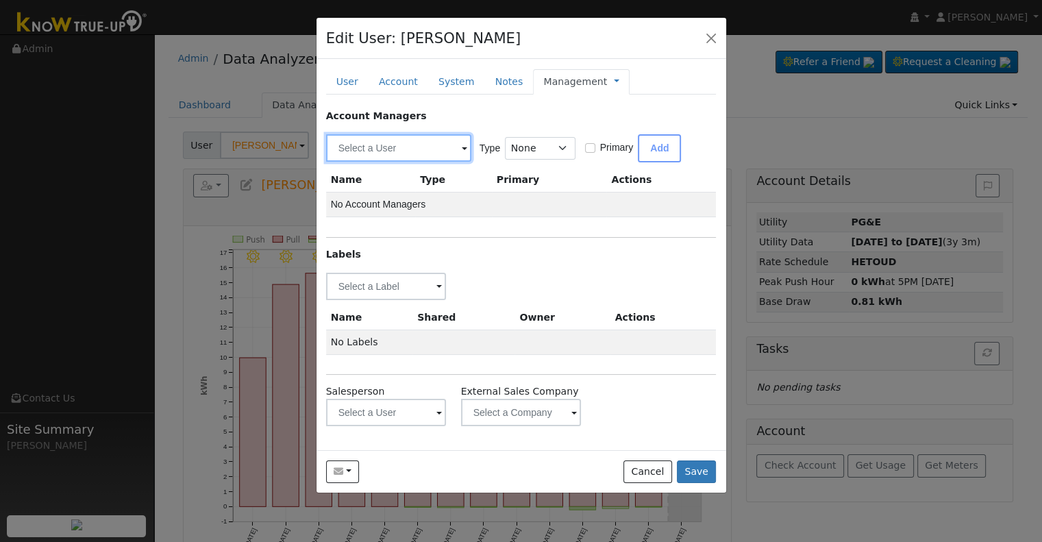
click at [384, 145] on input "text" at bounding box center [398, 147] width 145 height 27
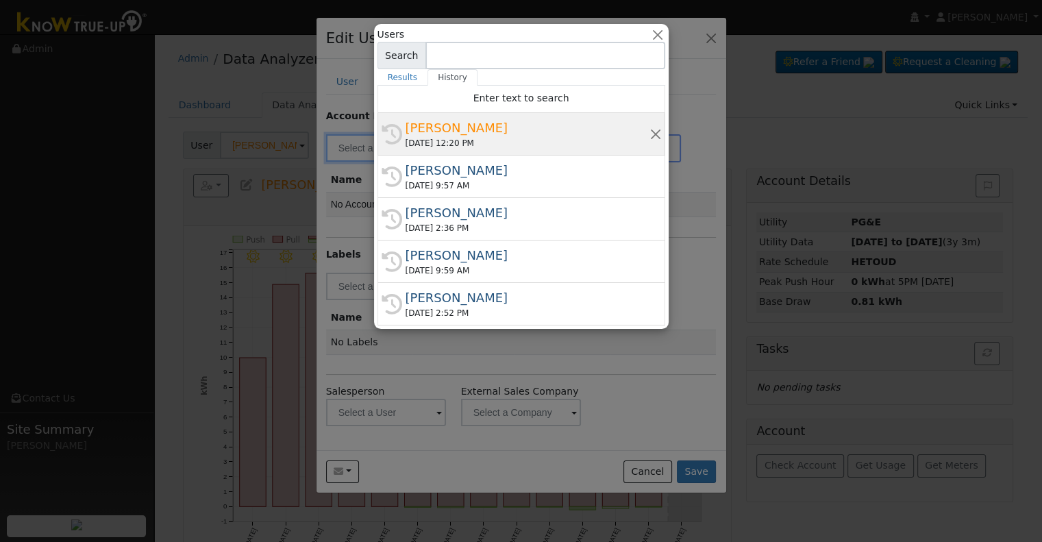
click at [486, 125] on div "[PERSON_NAME]" at bounding box center [528, 128] width 244 height 18
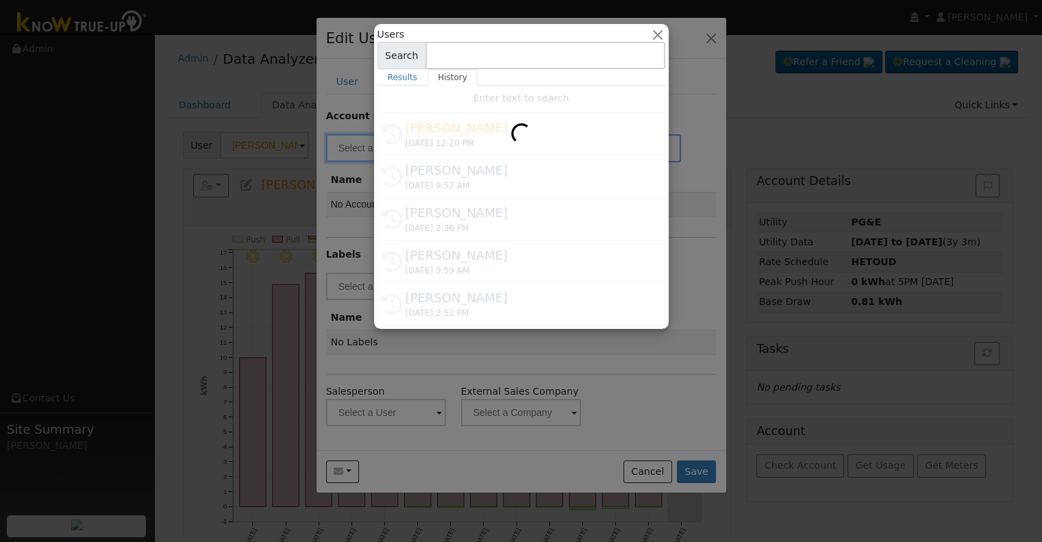
type input "[PERSON_NAME]"
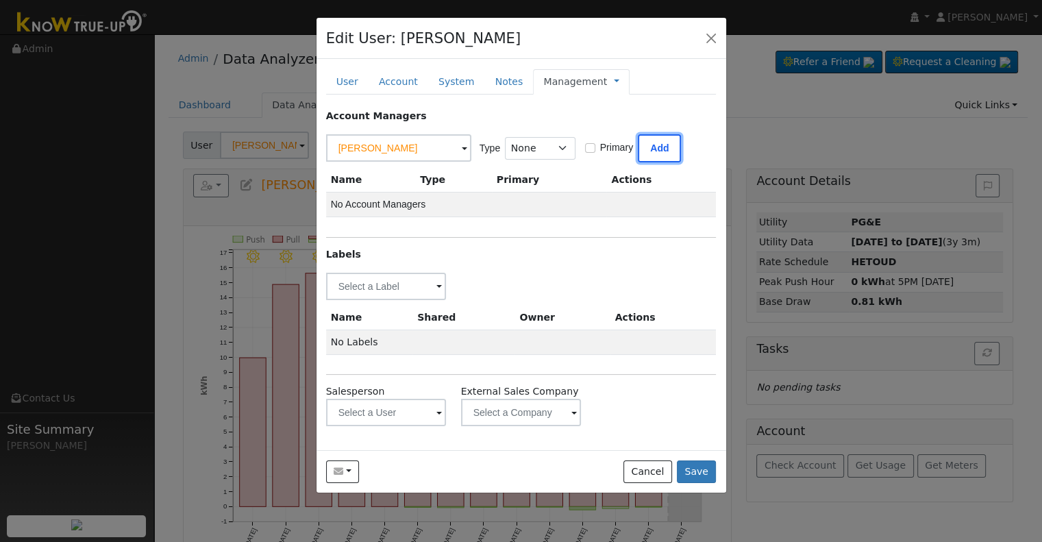
click at [643, 149] on button "Add" at bounding box center [659, 148] width 43 height 28
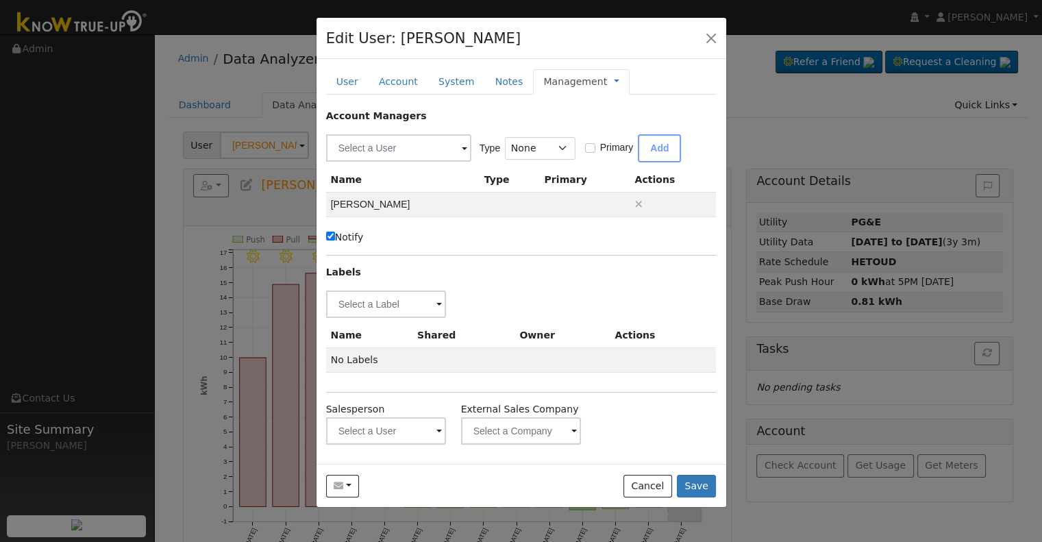
click at [334, 232] on label "Notify" at bounding box center [345, 237] width 38 height 14
click at [334, 232] on input "Notify" at bounding box center [330, 236] width 9 height 9
checkbox input "false"
click at [375, 297] on input "text" at bounding box center [386, 303] width 121 height 27
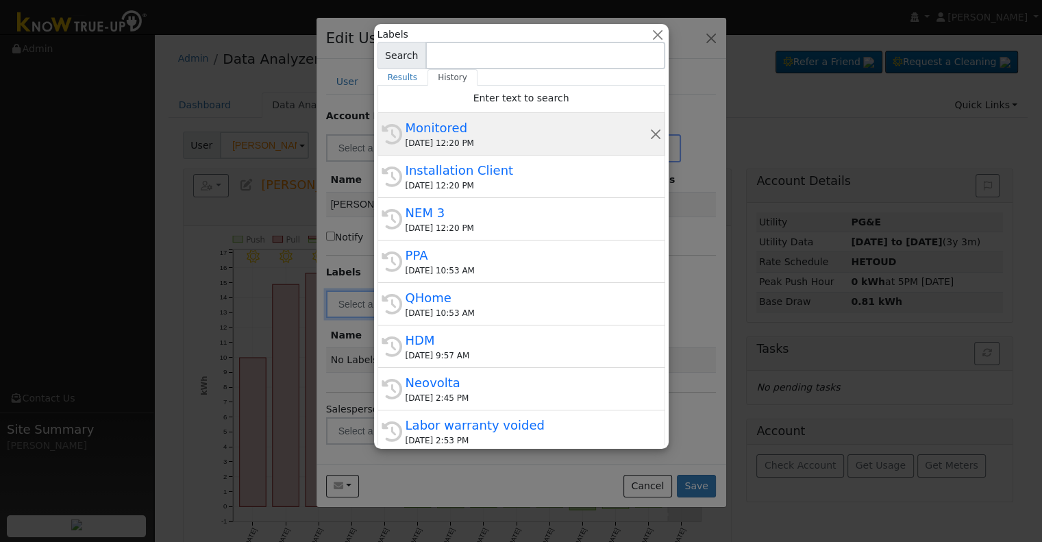
click at [473, 137] on div "[DATE] 12:20 PM" at bounding box center [528, 143] width 244 height 12
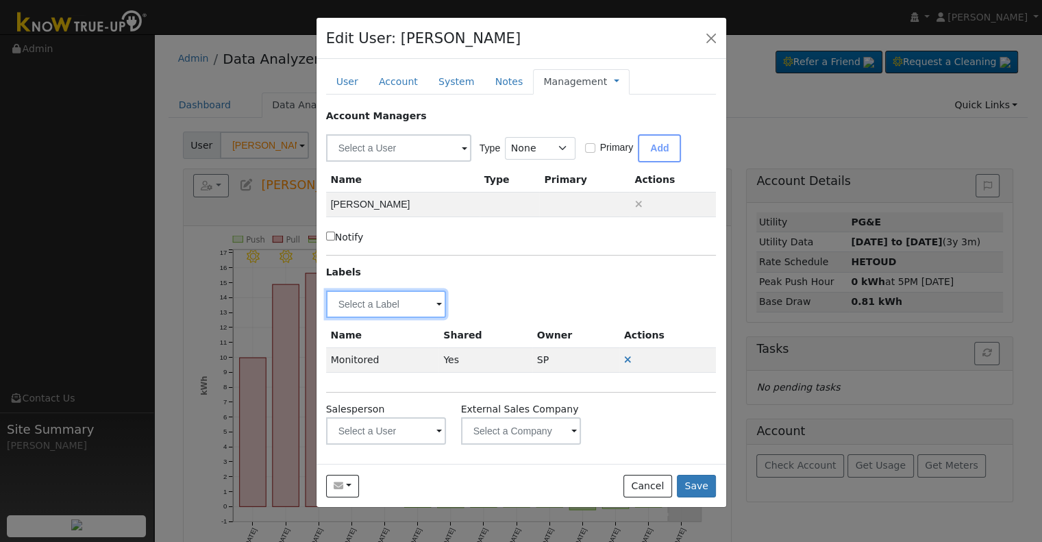
click at [363, 305] on input "text" at bounding box center [386, 303] width 121 height 27
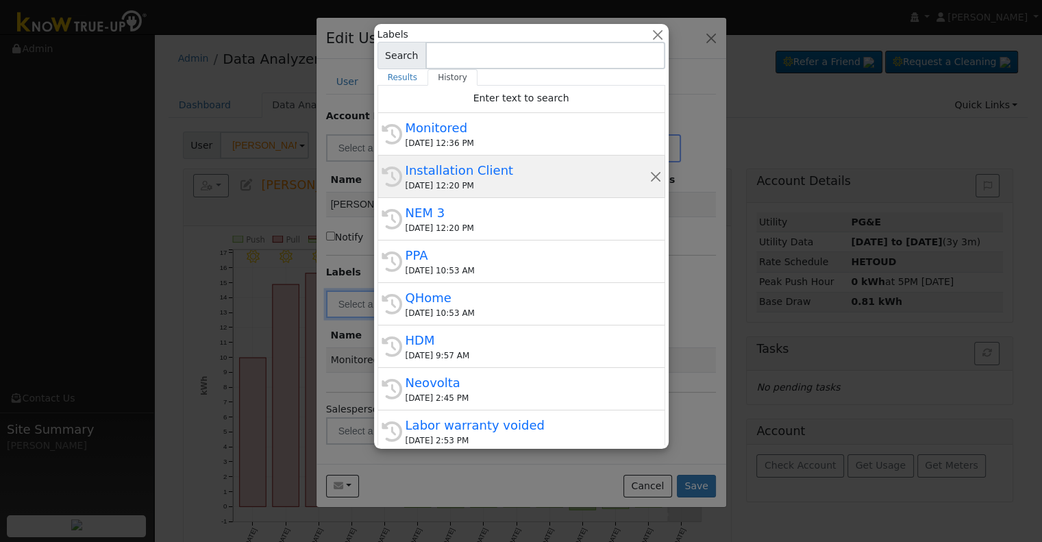
click at [496, 179] on div "[DATE] 12:20 PM" at bounding box center [528, 185] width 244 height 12
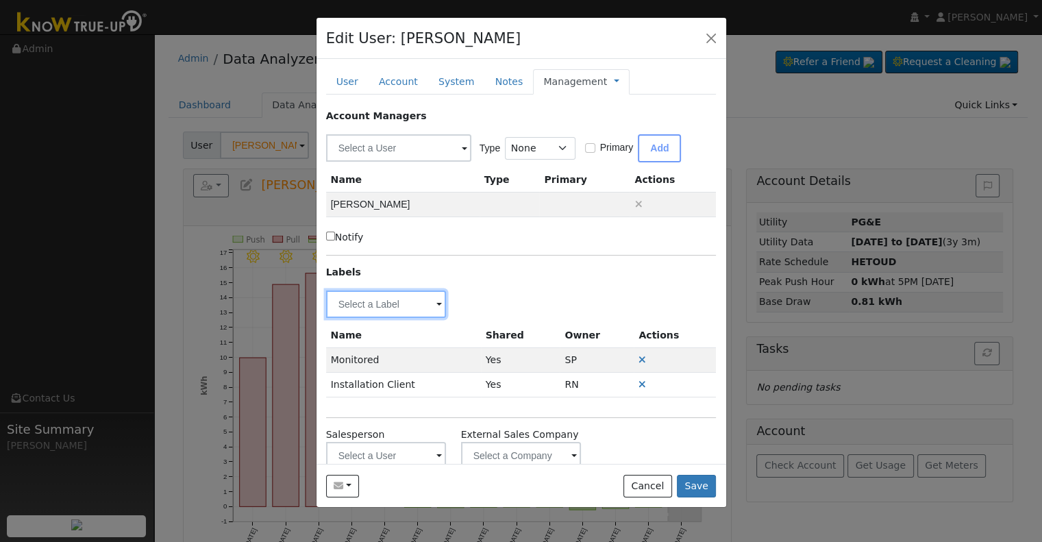
click at [378, 302] on input "text" at bounding box center [386, 303] width 121 height 27
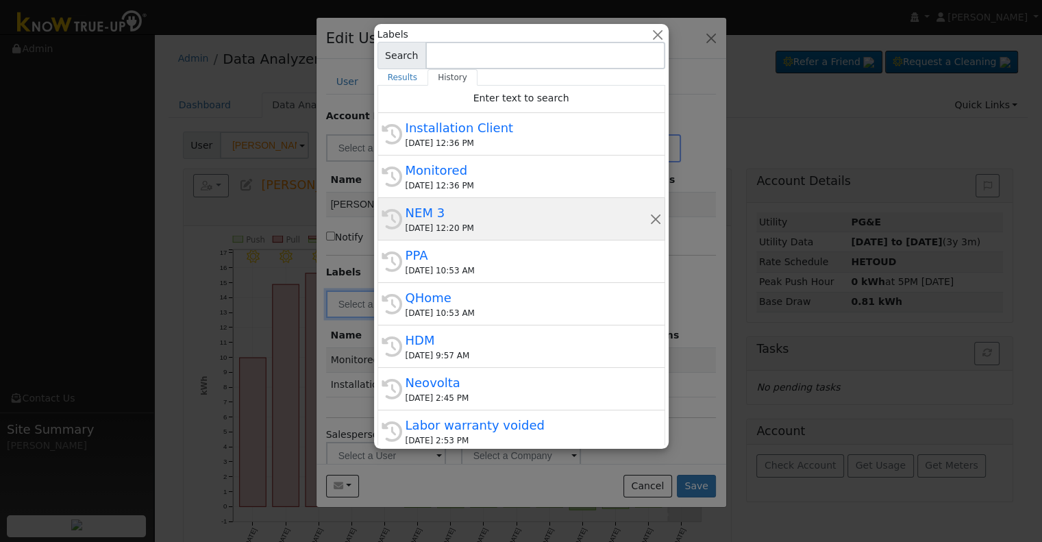
click at [482, 222] on div "[DATE] 12:20 PM" at bounding box center [528, 228] width 244 height 12
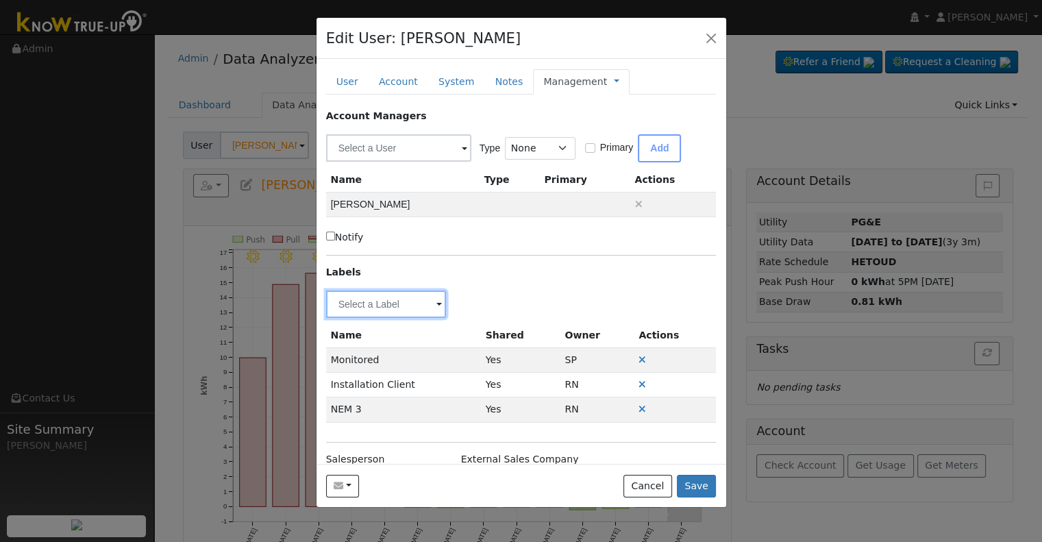
click at [412, 309] on input "text" at bounding box center [386, 303] width 121 height 27
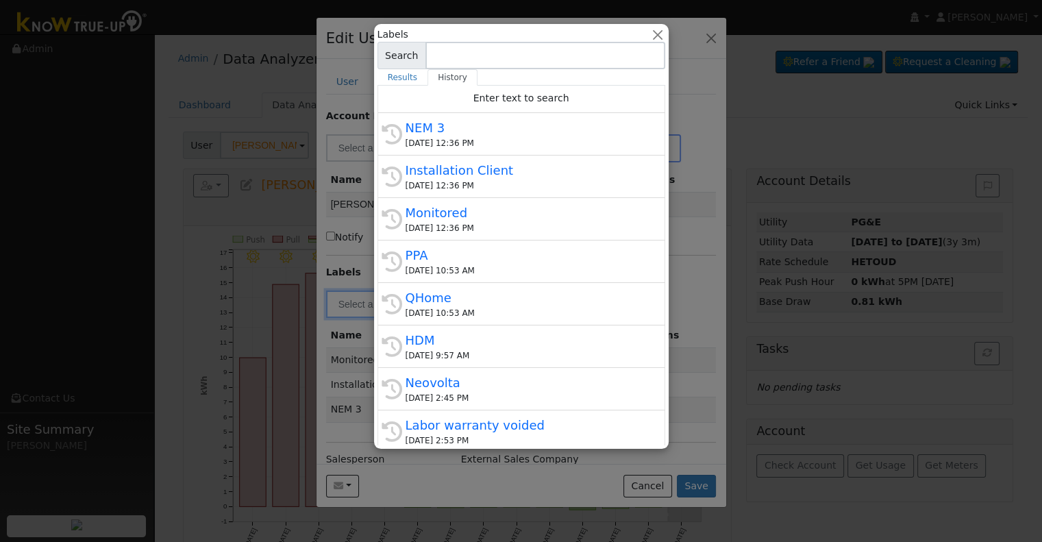
click at [684, 281] on div at bounding box center [521, 271] width 1042 height 542
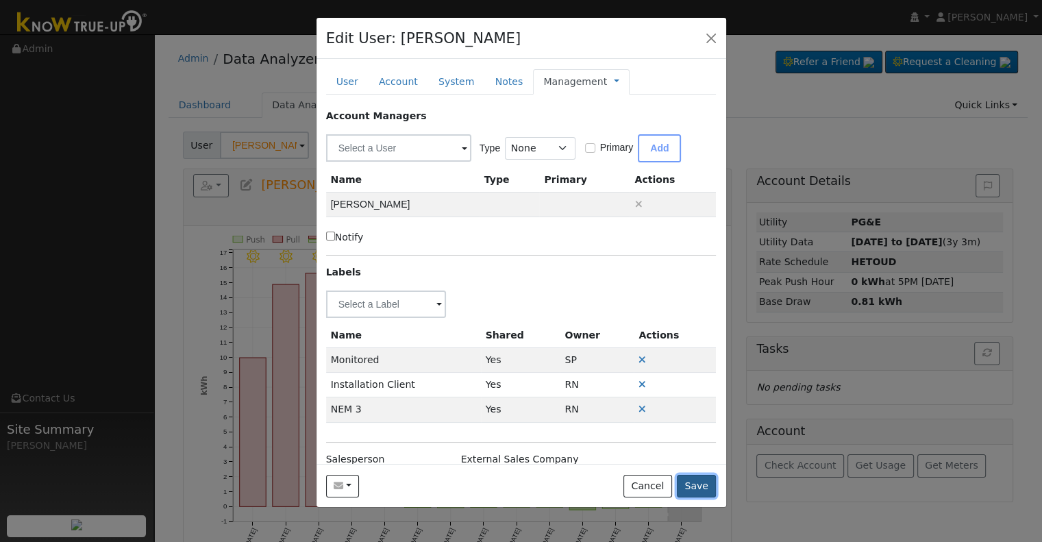
click at [693, 487] on button "Save" at bounding box center [697, 486] width 40 height 23
